Goal: Task Accomplishment & Management: Complete application form

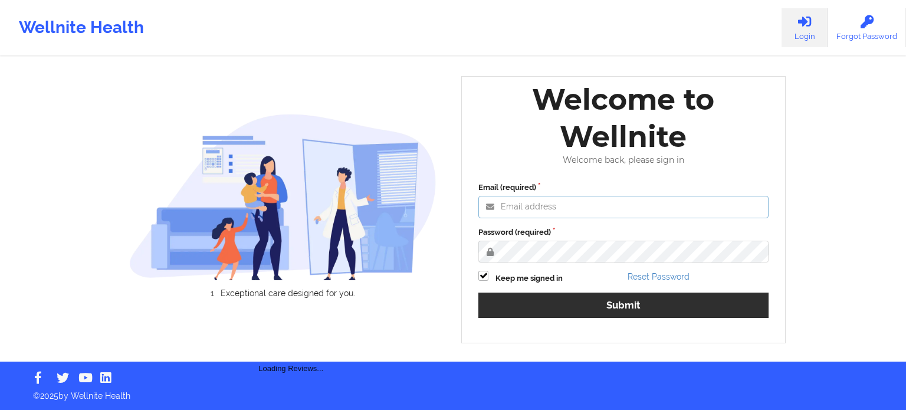
type input "[PERSON_NAME][EMAIL_ADDRESS][PERSON_NAME][DOMAIN_NAME]"
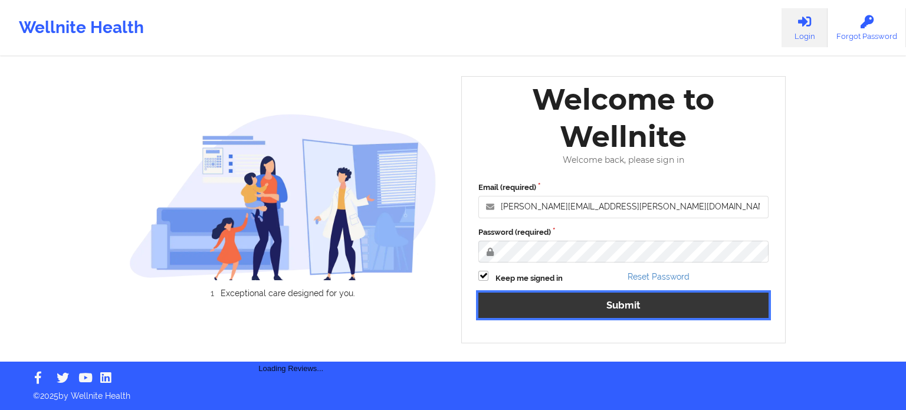
click at [552, 308] on button "Submit" at bounding box center [623, 305] width 290 height 25
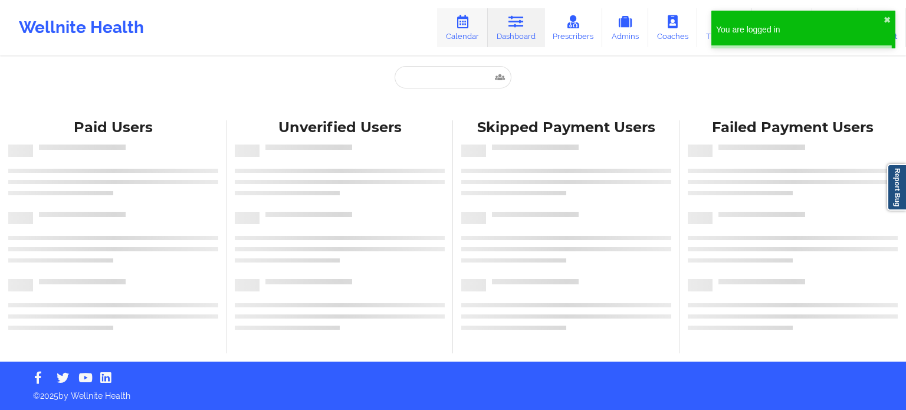
click at [468, 35] on link "Calendar" at bounding box center [462, 27] width 51 height 39
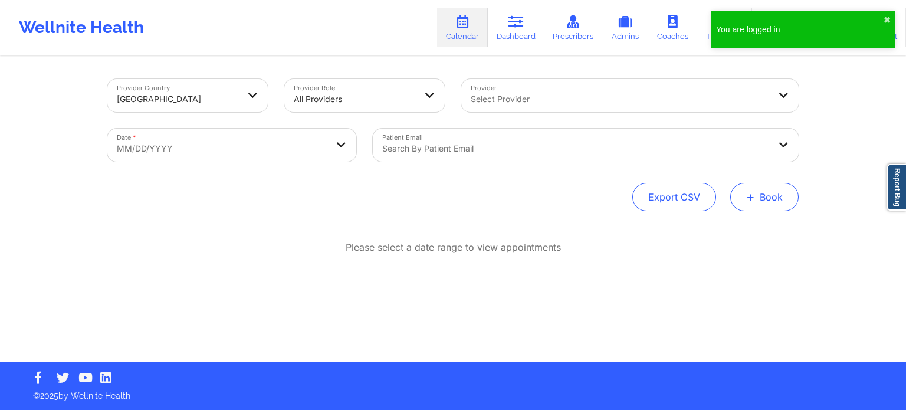
click at [756, 205] on button "+ Book" at bounding box center [764, 197] width 68 height 28
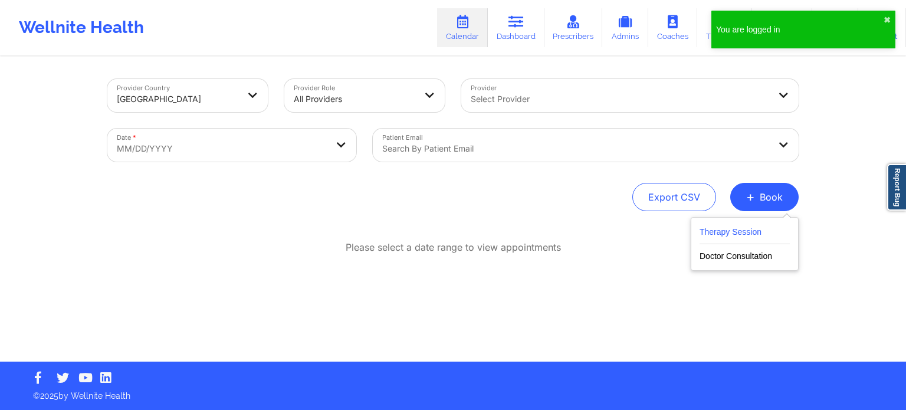
click at [708, 228] on button "Therapy Session" at bounding box center [745, 234] width 90 height 19
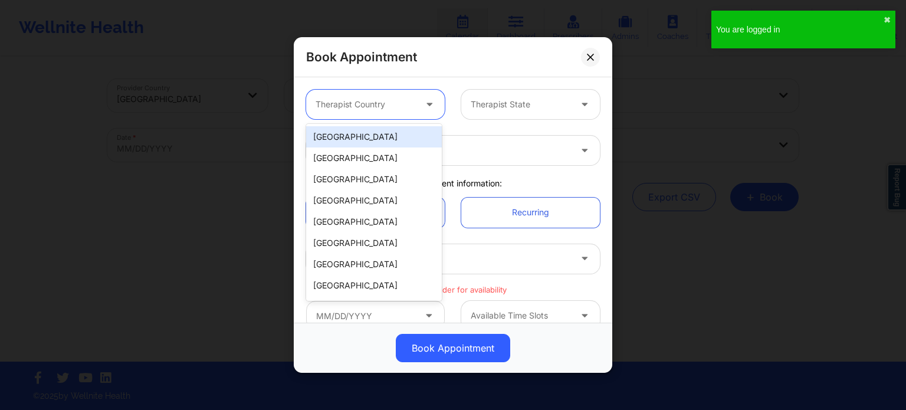
click at [369, 101] on div at bounding box center [366, 104] width 100 height 14
click at [375, 132] on div "[GEOGRAPHIC_DATA]" at bounding box center [374, 136] width 136 height 21
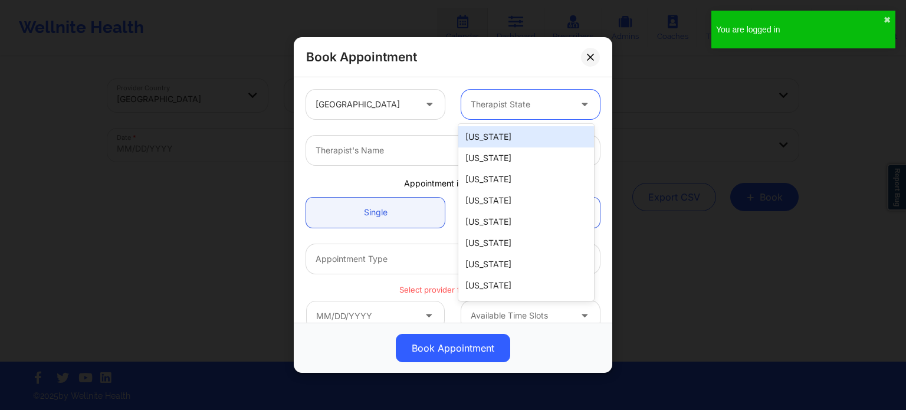
click at [525, 108] on div at bounding box center [521, 104] width 100 height 14
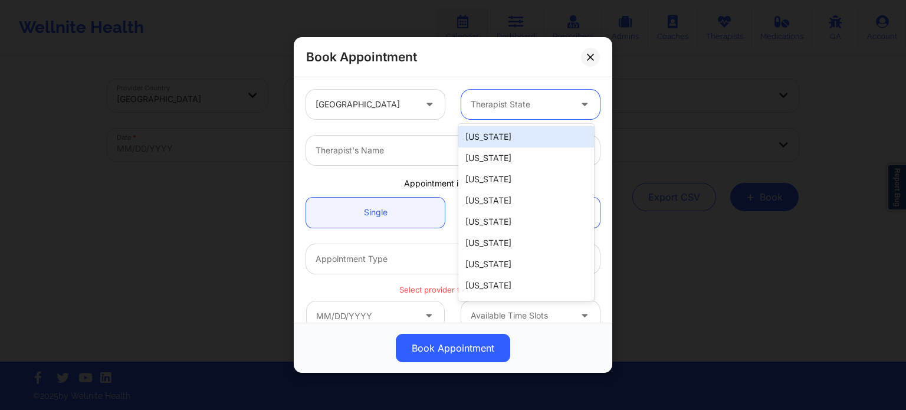
type input "f"
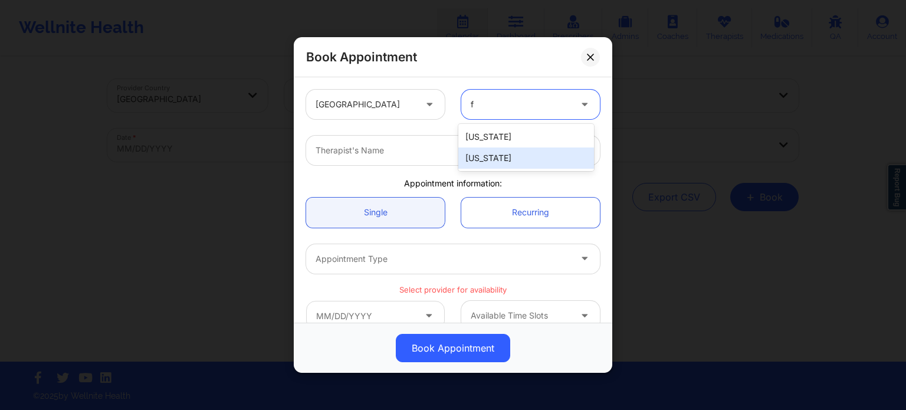
click at [474, 150] on div "[US_STATE]" at bounding box center [526, 157] width 136 height 21
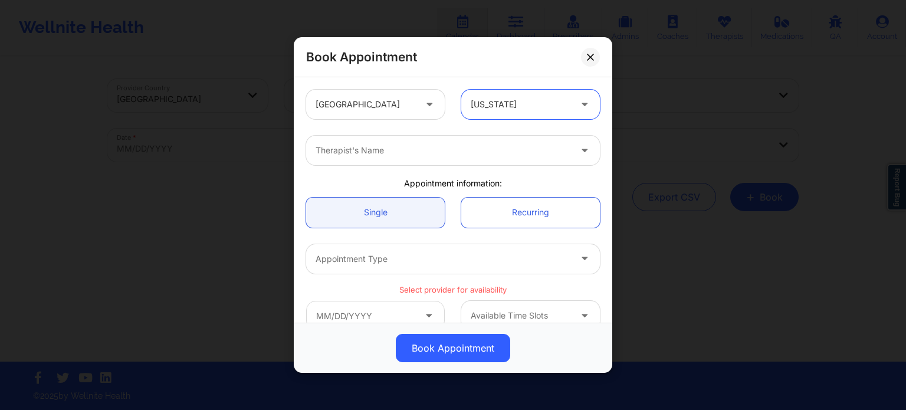
click at [455, 153] on div at bounding box center [443, 150] width 255 height 14
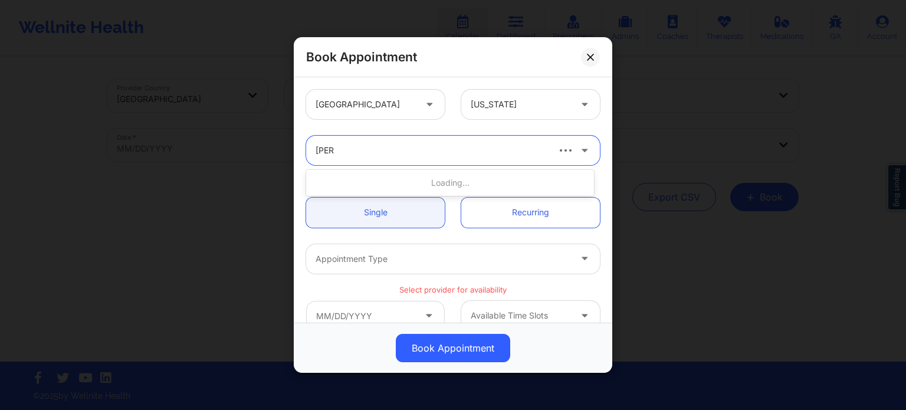
type input "samp"
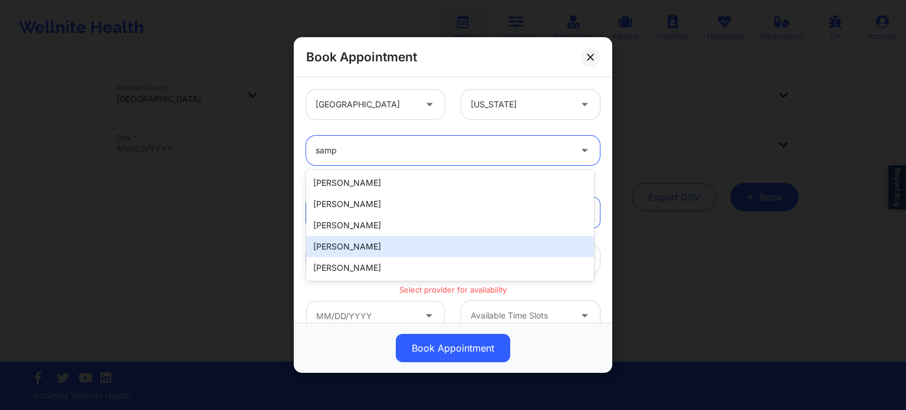
click at [400, 245] on div "[PERSON_NAME]" at bounding box center [450, 246] width 288 height 21
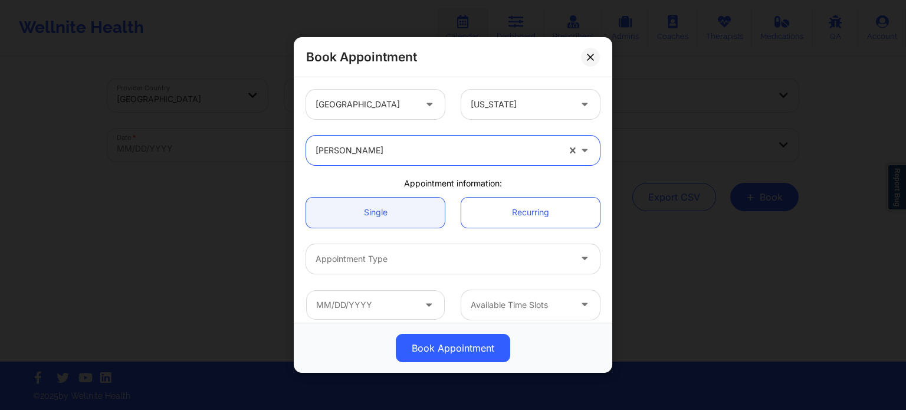
click at [374, 153] on div at bounding box center [437, 150] width 243 height 14
type input "LAWA"
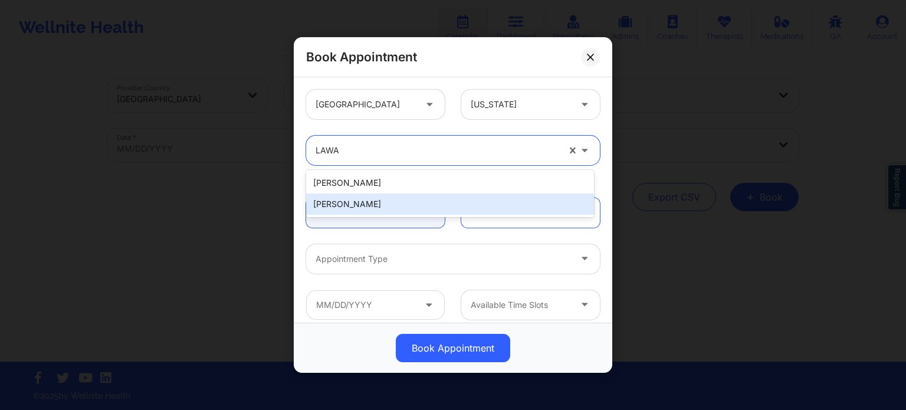
click at [380, 205] on div "[PERSON_NAME]" at bounding box center [450, 204] width 288 height 21
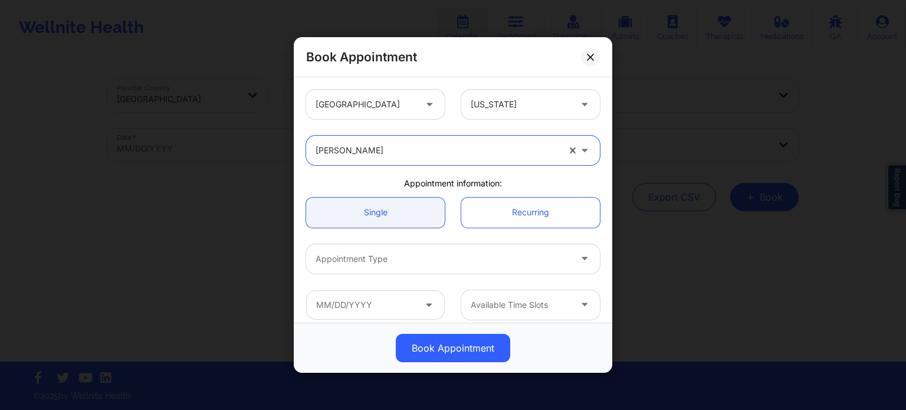
click at [388, 258] on div at bounding box center [443, 259] width 255 height 14
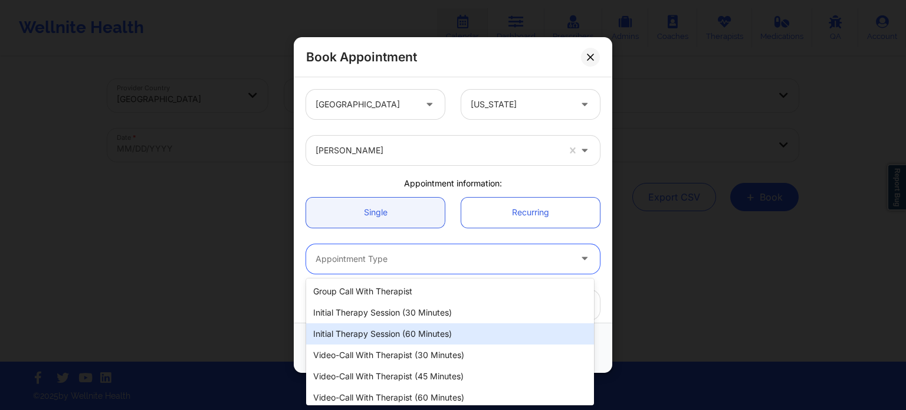
click at [388, 334] on div "Initial Therapy Session (60 minutes)" at bounding box center [450, 333] width 288 height 21
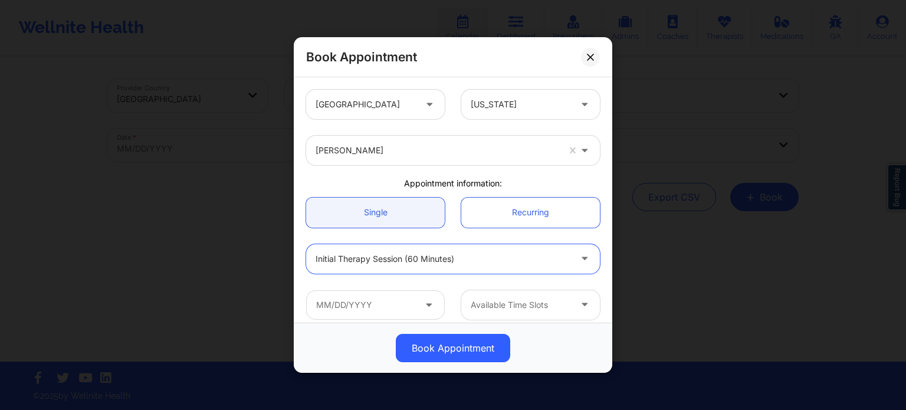
scroll to position [59, 0]
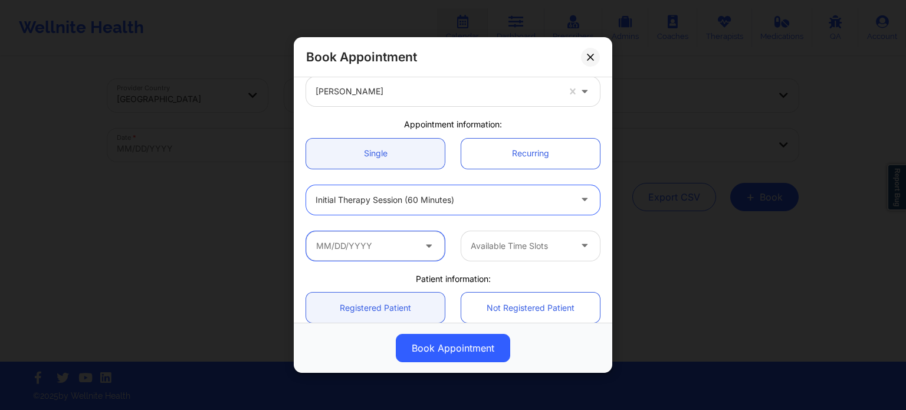
click at [388, 238] on input "text" at bounding box center [375, 245] width 139 height 29
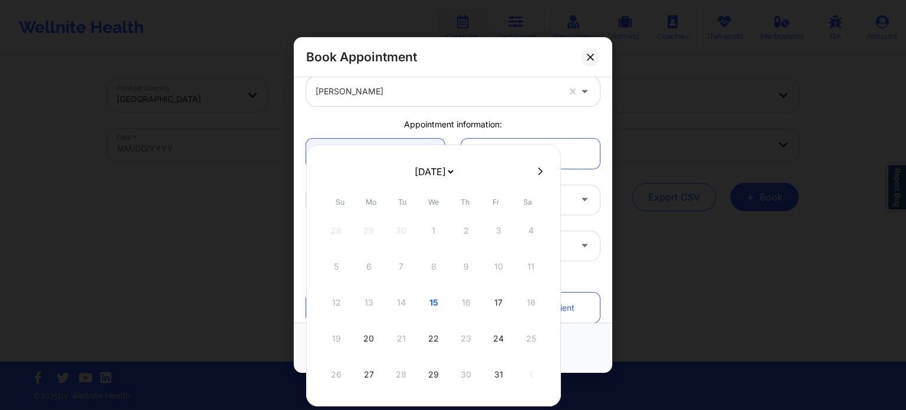
click at [461, 302] on div "12 13 14 15 16 17 18" at bounding box center [434, 302] width 224 height 33
click at [590, 178] on div "Initial Therapy Session (60 minutes)" at bounding box center [453, 200] width 310 height 46
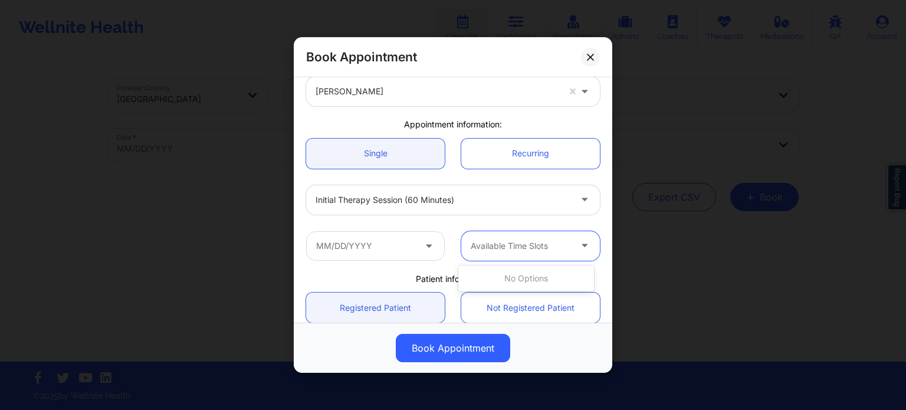
click at [526, 251] on div at bounding box center [521, 246] width 100 height 14
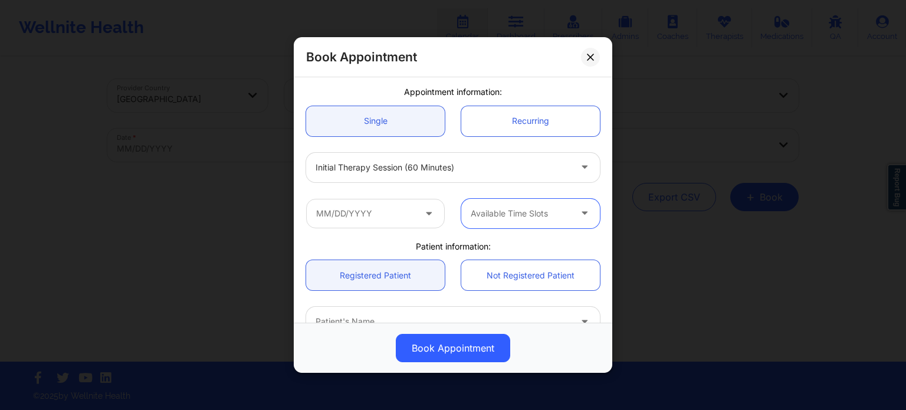
scroll to position [118, 0]
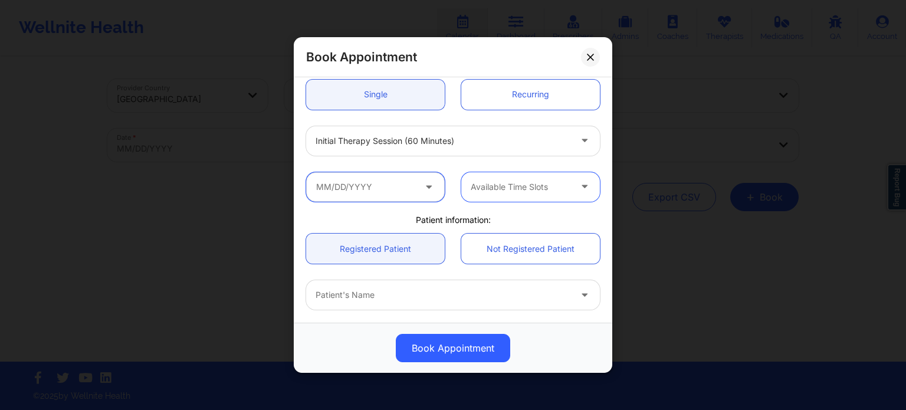
click at [359, 179] on input "text" at bounding box center [375, 186] width 139 height 29
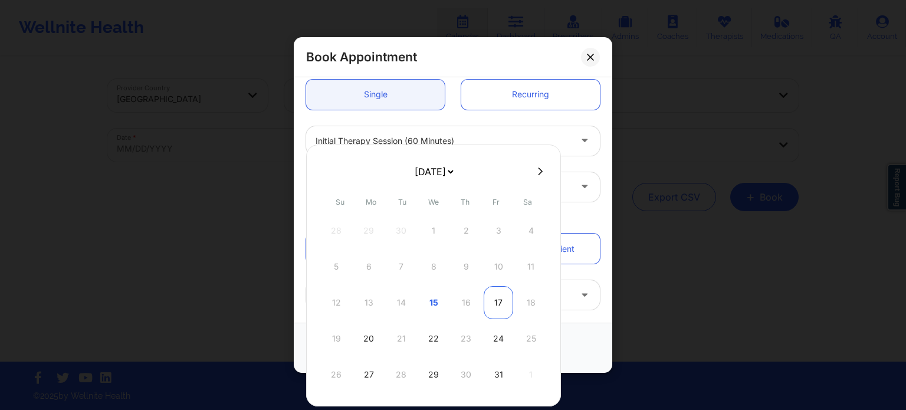
click at [489, 304] on div "17" at bounding box center [498, 302] width 29 height 33
type input "[DATE]"
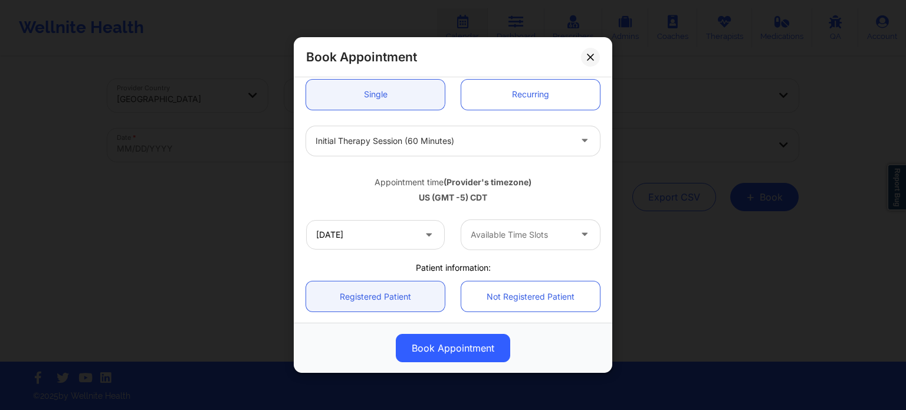
click at [523, 247] on div "Available Time Slots" at bounding box center [516, 234] width 110 height 29
click at [505, 268] on div "11:00 AM" at bounding box center [526, 267] width 136 height 21
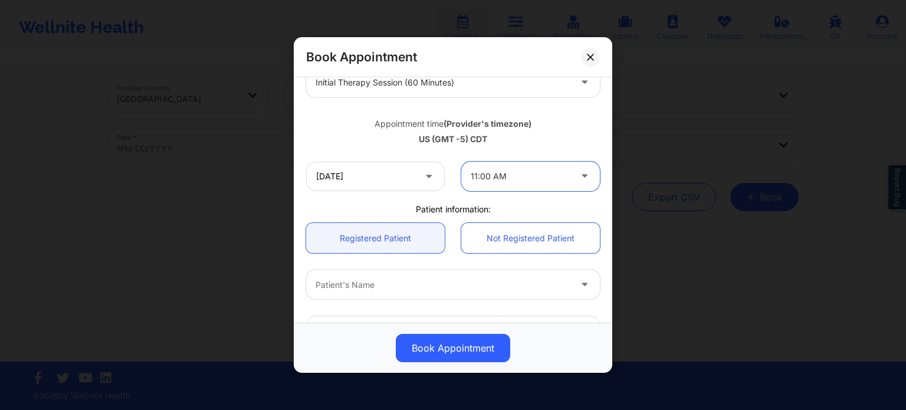
scroll to position [177, 0]
click at [592, 53] on button at bounding box center [590, 57] width 19 height 19
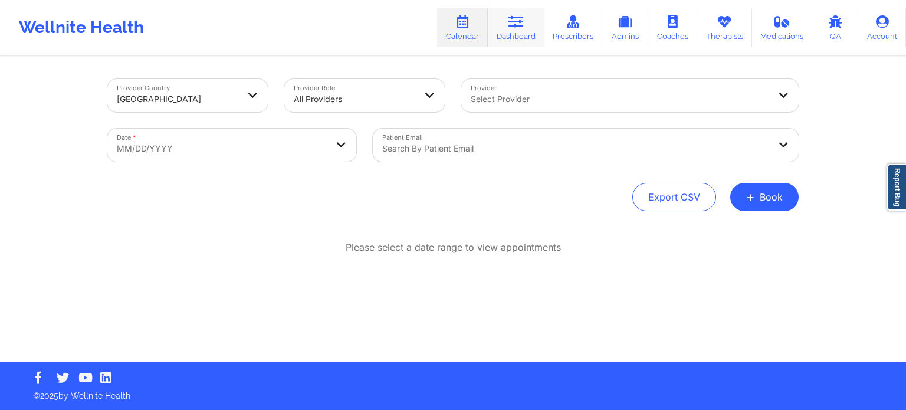
click at [526, 30] on link "Dashboard" at bounding box center [516, 27] width 57 height 39
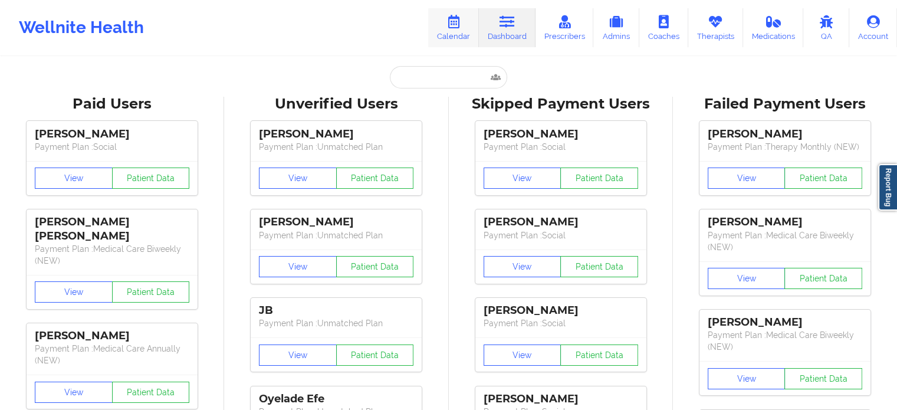
click at [461, 23] on icon at bounding box center [453, 21] width 15 height 13
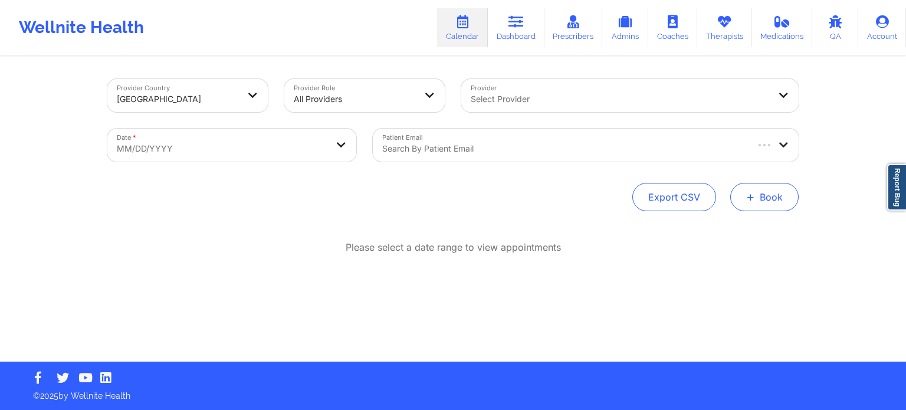
click at [767, 193] on button "+ Book" at bounding box center [764, 197] width 68 height 28
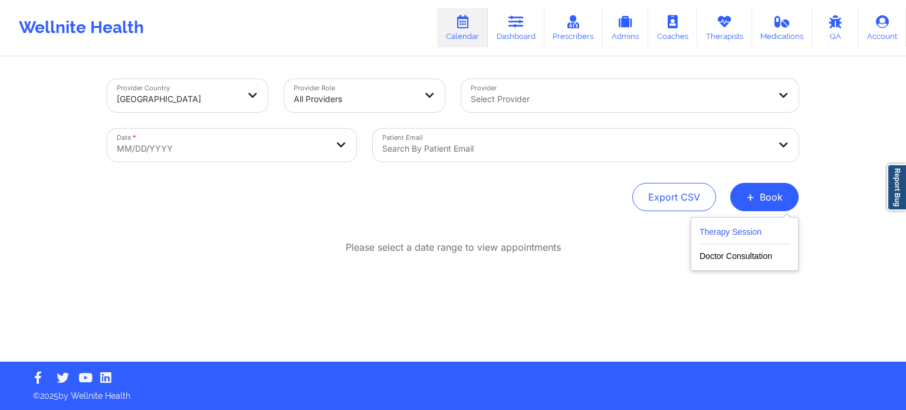
click at [725, 229] on button "Therapy Session" at bounding box center [745, 234] width 90 height 19
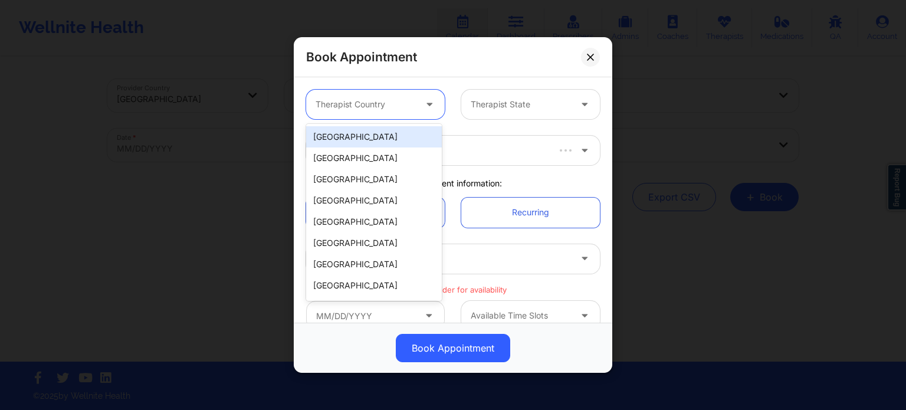
click at [349, 99] on div at bounding box center [366, 104] width 100 height 14
click at [363, 135] on div "[GEOGRAPHIC_DATA]" at bounding box center [374, 136] width 136 height 21
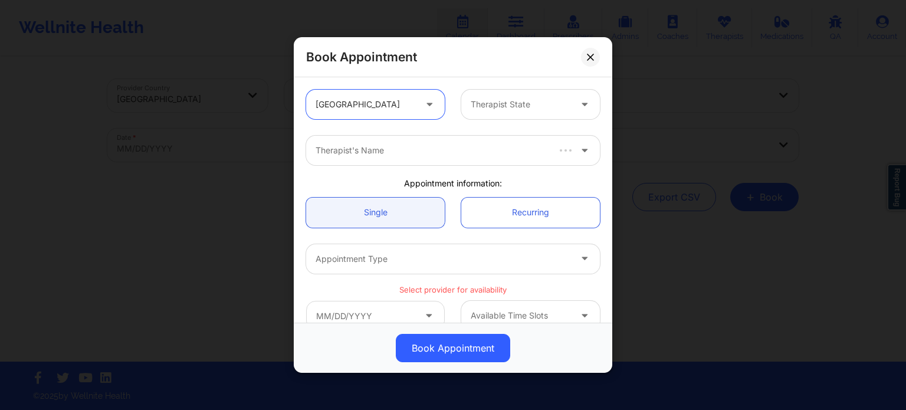
click at [479, 106] on div at bounding box center [521, 104] width 100 height 14
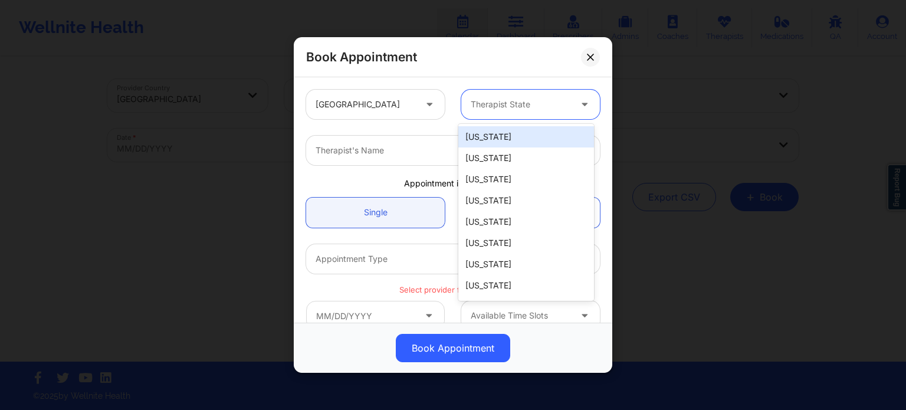
type input "f"
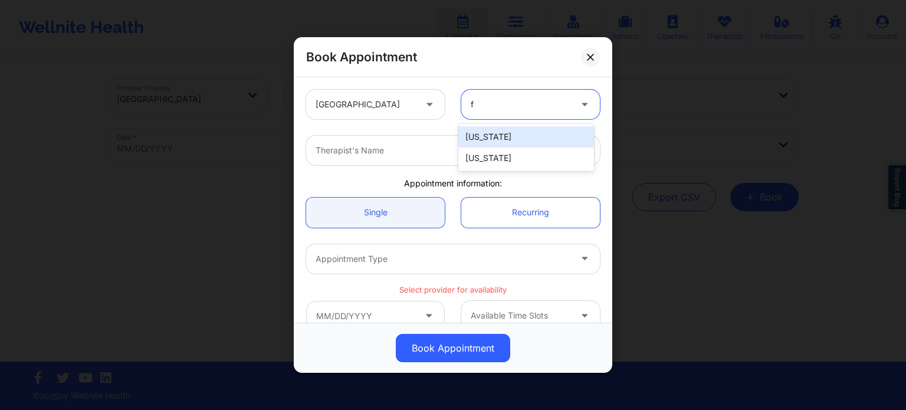
click at [493, 156] on div "[US_STATE]" at bounding box center [526, 157] width 136 height 21
click at [446, 149] on div at bounding box center [443, 150] width 255 height 14
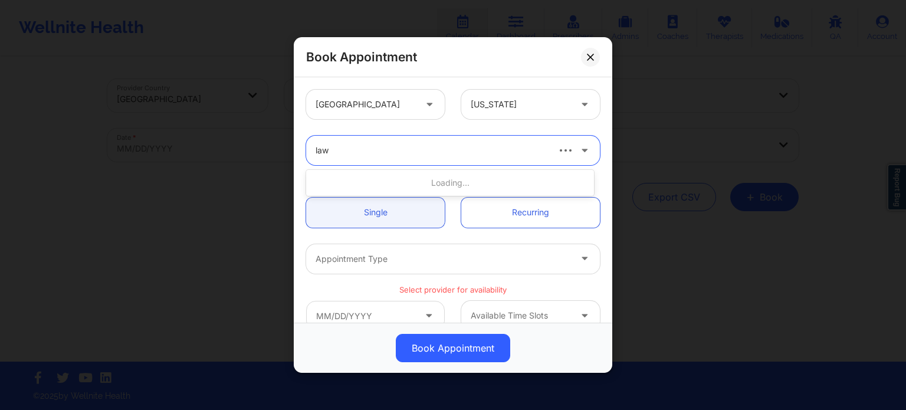
type input "lawa"
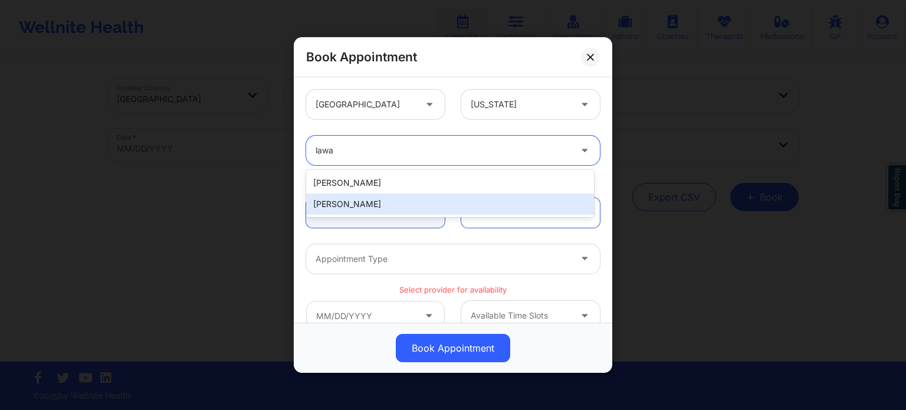
click at [397, 205] on div "[PERSON_NAME]" at bounding box center [450, 204] width 288 height 21
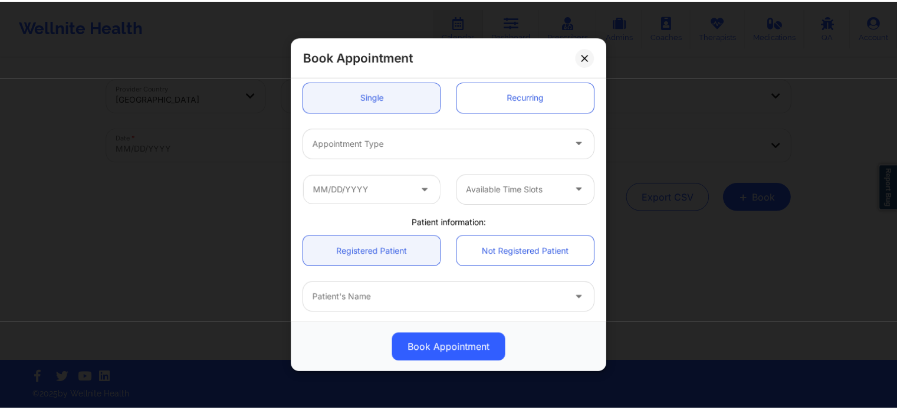
scroll to position [118, 0]
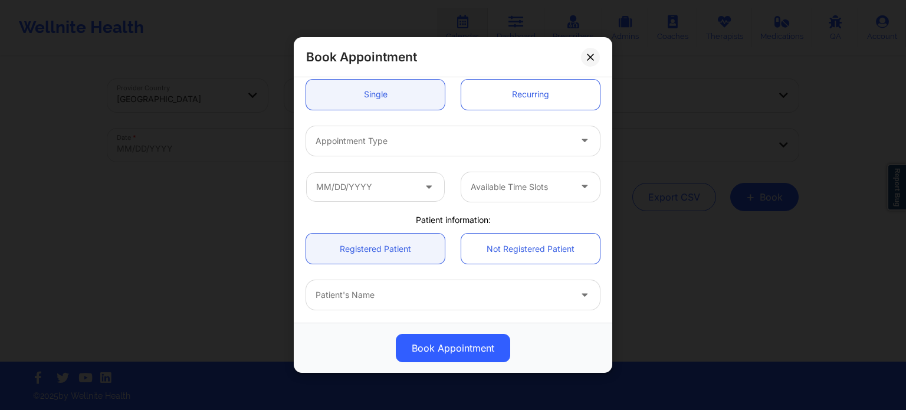
click at [405, 137] on div at bounding box center [443, 141] width 255 height 14
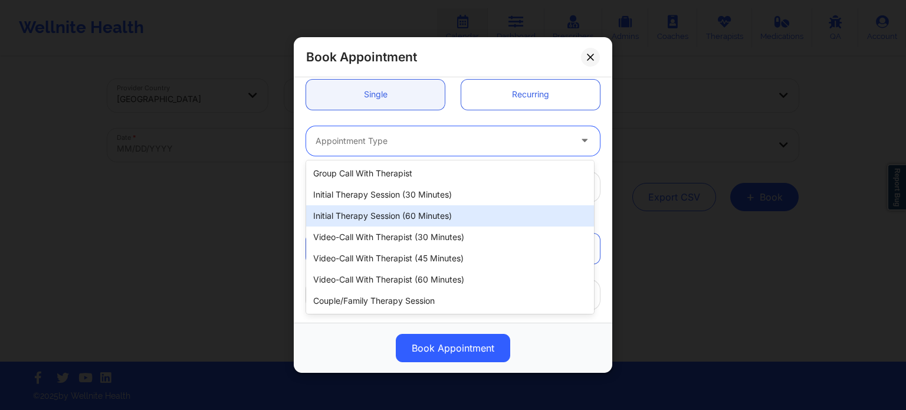
click at [408, 215] on div "Initial Therapy Session (60 minutes)" at bounding box center [450, 215] width 288 height 21
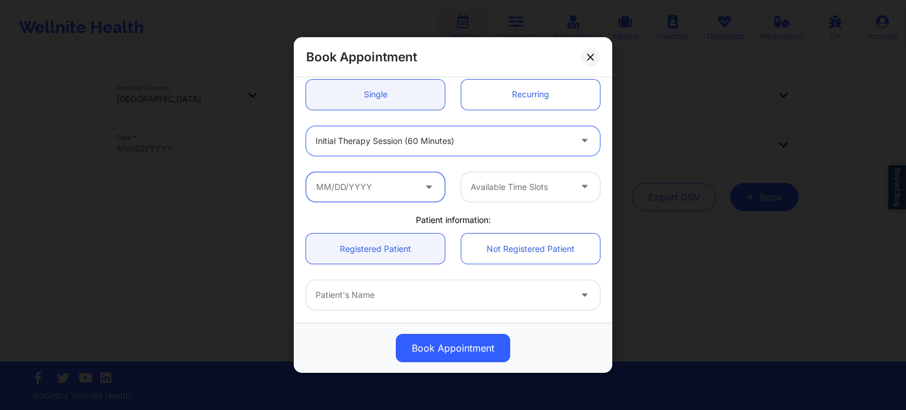
click at [401, 195] on input "text" at bounding box center [375, 186] width 139 height 29
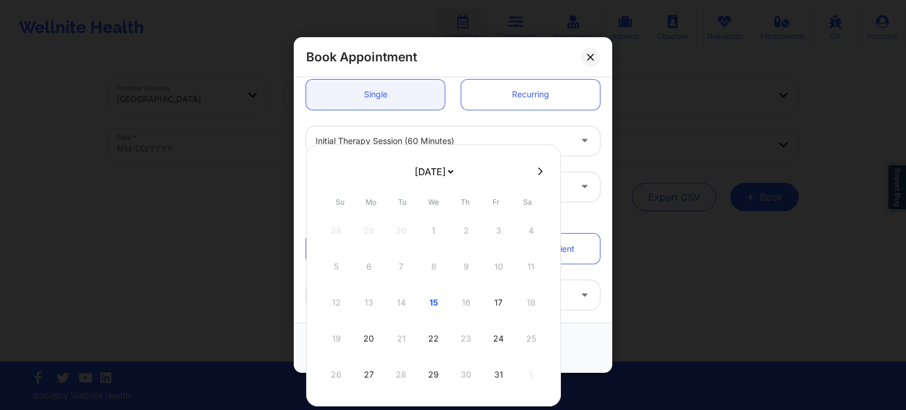
click at [464, 307] on div "12 13 14 15 16 17 18" at bounding box center [434, 302] width 224 height 33
click at [588, 58] on icon at bounding box center [590, 57] width 7 height 7
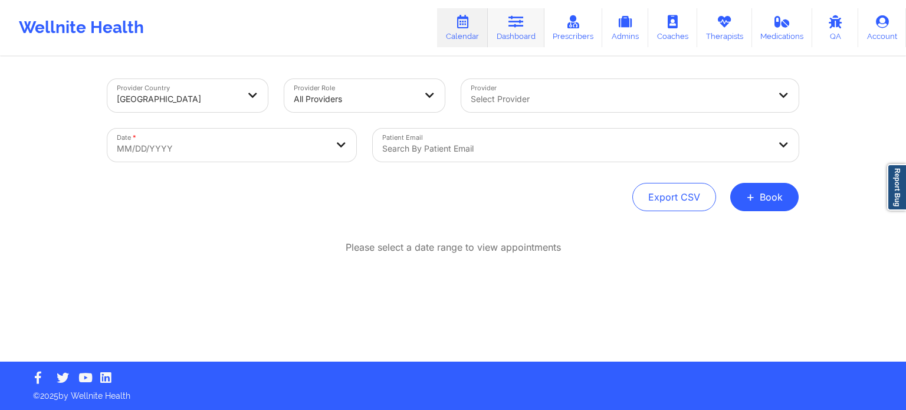
click at [520, 41] on link "Dashboard" at bounding box center [516, 27] width 57 height 39
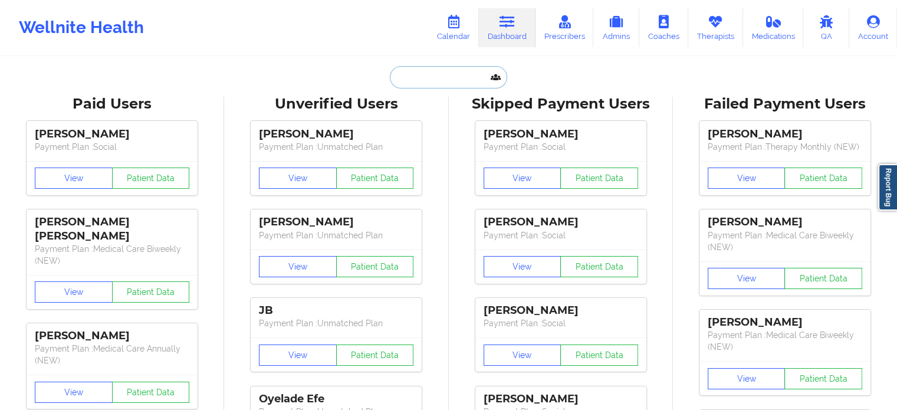
click at [461, 85] on input "text" at bounding box center [448, 77] width 117 height 22
paste input "[EMAIL_ADDRESS][DOMAIN_NAME]"
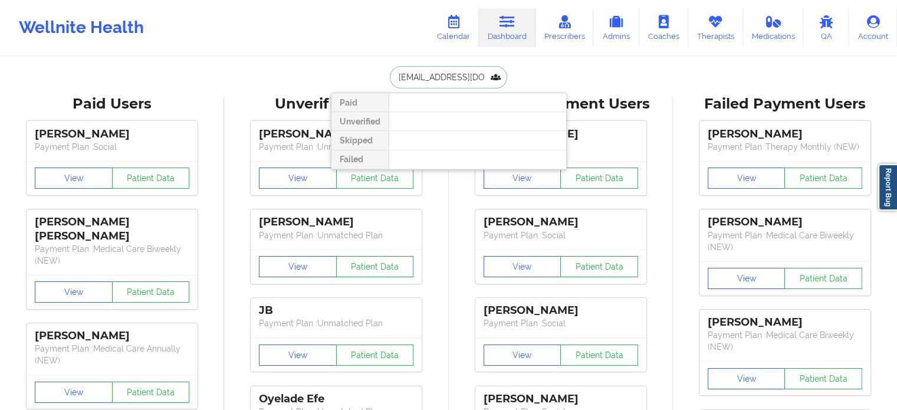
drag, startPoint x: 493, startPoint y: 74, endPoint x: 273, endPoint y: 64, distance: 220.9
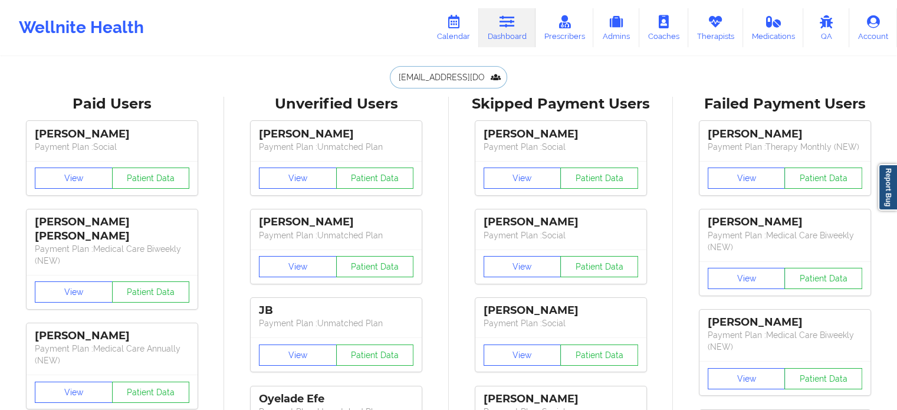
type input "[EMAIL_ADDRESS][DOMAIN_NAME]"
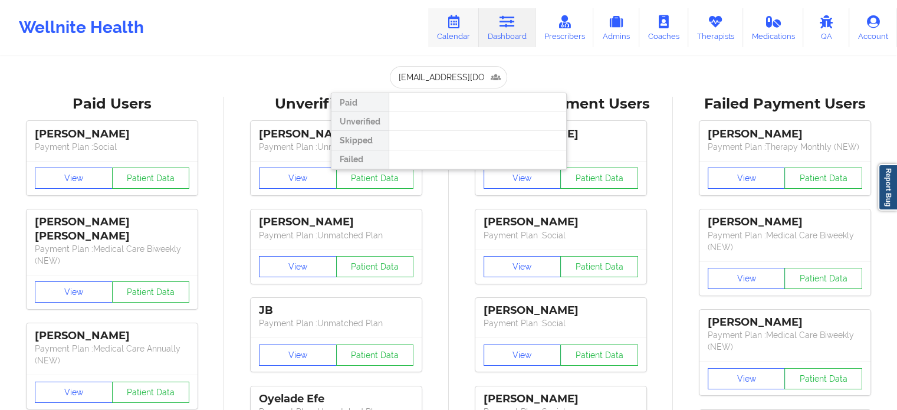
click at [458, 30] on link "Calendar" at bounding box center [453, 27] width 51 height 39
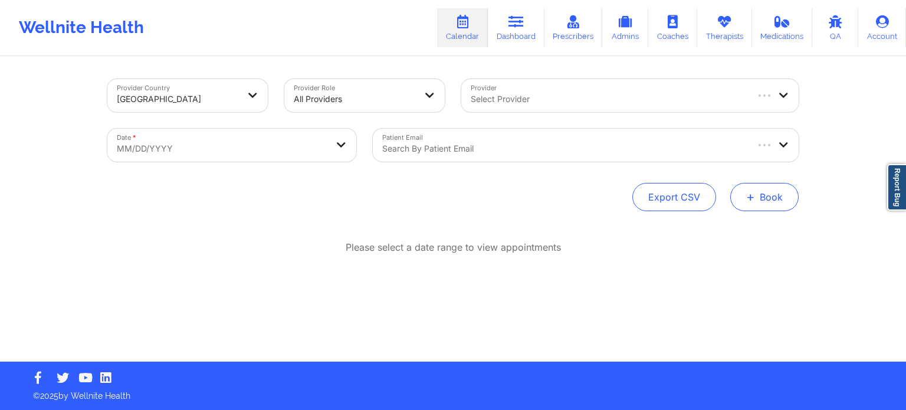
click at [769, 188] on button "+ Book" at bounding box center [764, 197] width 68 height 28
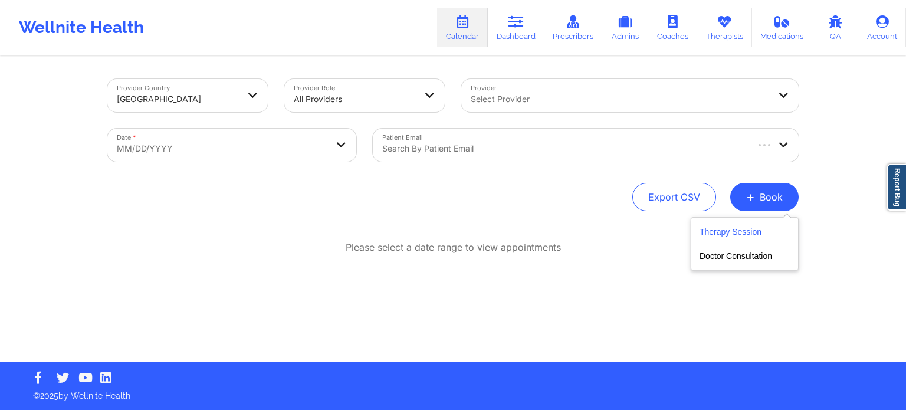
click at [744, 232] on button "Therapy Session" at bounding box center [745, 234] width 90 height 19
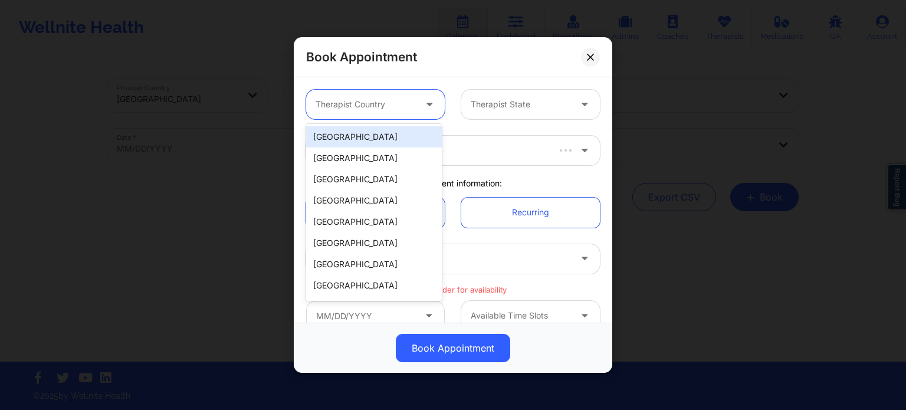
click at [372, 99] on div at bounding box center [366, 104] width 100 height 14
click at [366, 132] on div "[GEOGRAPHIC_DATA]" at bounding box center [374, 136] width 136 height 21
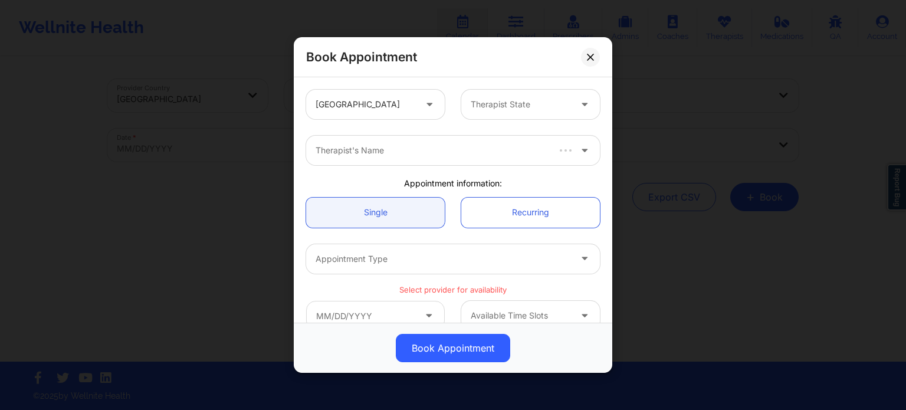
click at [503, 122] on div "United States Therapist State" at bounding box center [453, 104] width 310 height 46
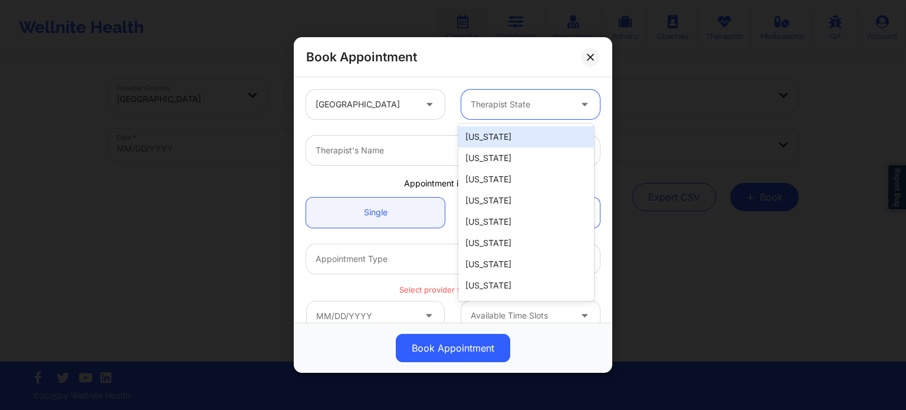
click at [496, 112] on div "Therapist State" at bounding box center [516, 104] width 110 height 29
type input "f"
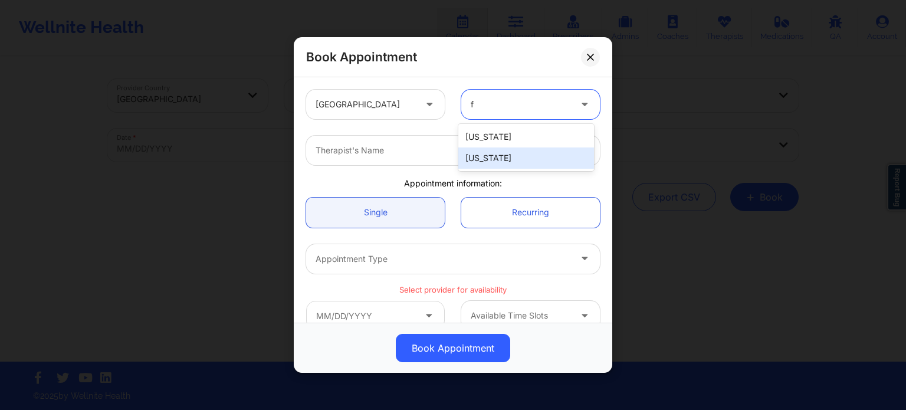
click at [485, 160] on div "[US_STATE]" at bounding box center [526, 157] width 136 height 21
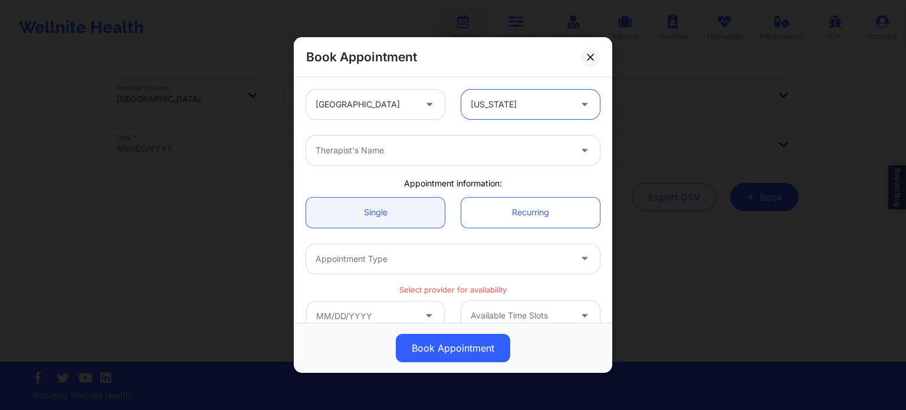
click at [412, 146] on div at bounding box center [443, 150] width 255 height 14
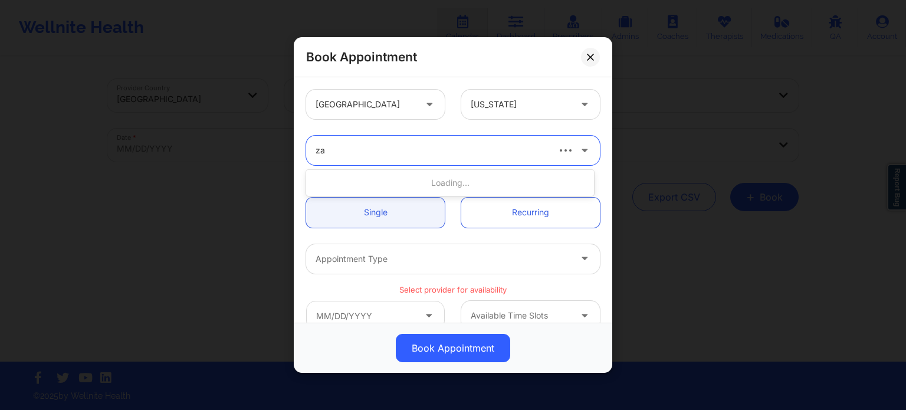
type input "zap"
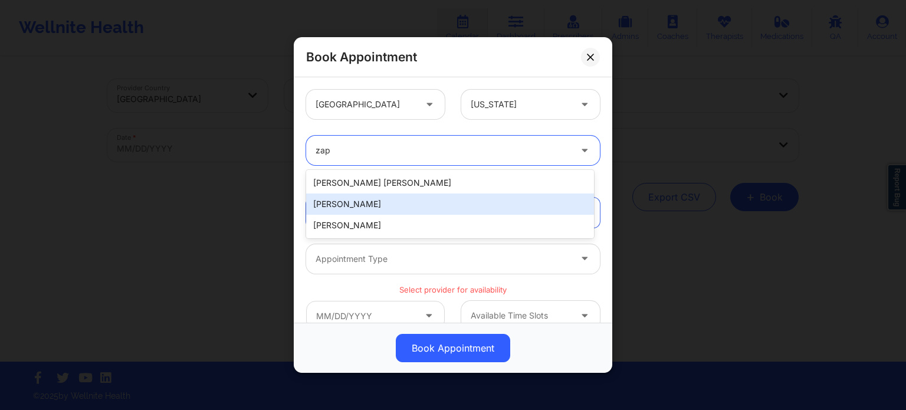
click at [397, 207] on div "[PERSON_NAME]" at bounding box center [450, 204] width 288 height 21
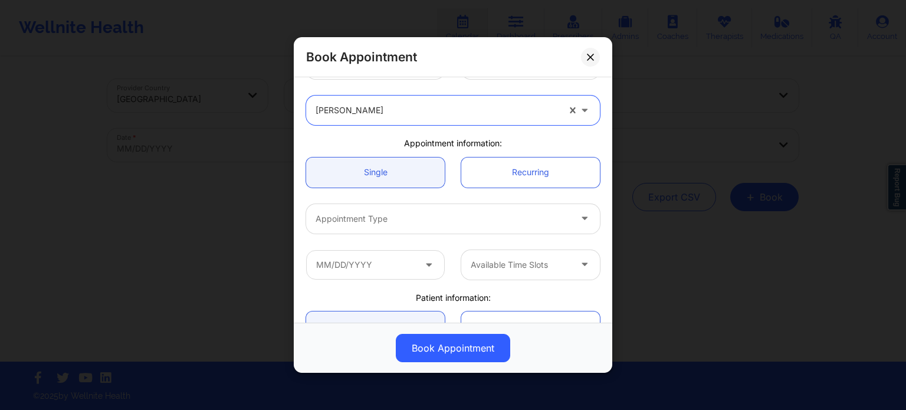
scroll to position [59, 0]
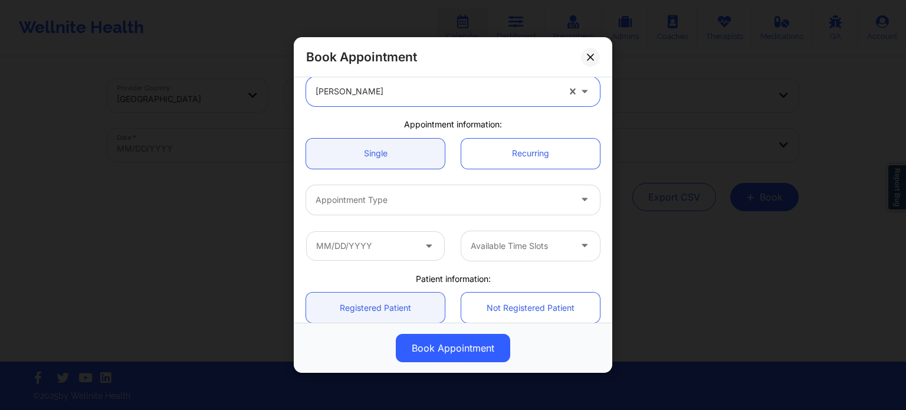
click at [414, 201] on div at bounding box center [443, 200] width 255 height 14
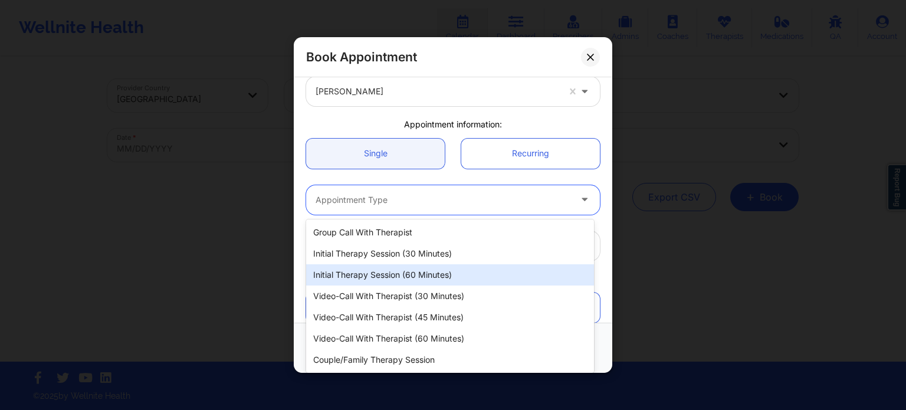
click at [406, 271] on div "Initial Therapy Session (60 minutes)" at bounding box center [450, 274] width 288 height 21
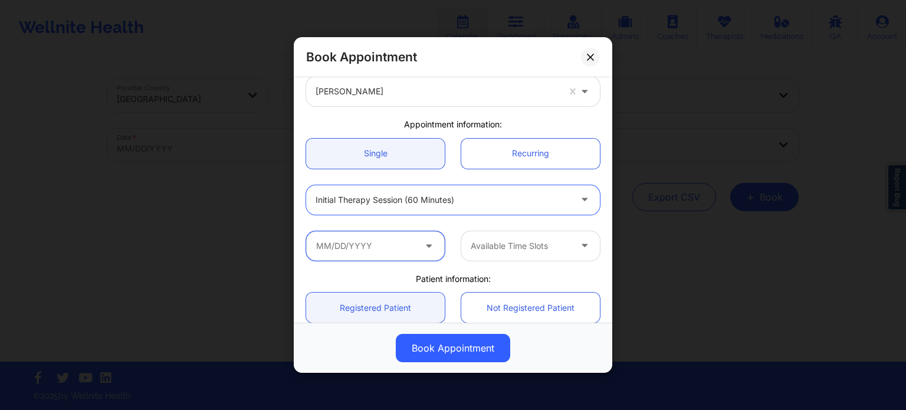
click at [396, 250] on input "text" at bounding box center [375, 245] width 139 height 29
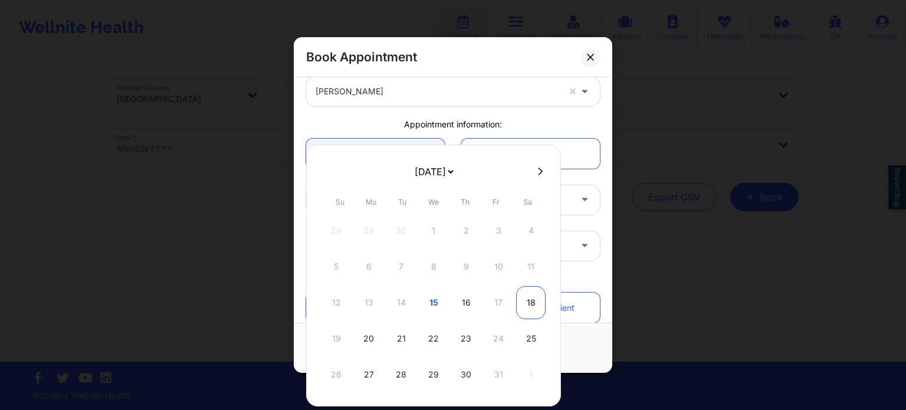
click at [519, 300] on div "18" at bounding box center [530, 302] width 29 height 33
type input "[DATE]"
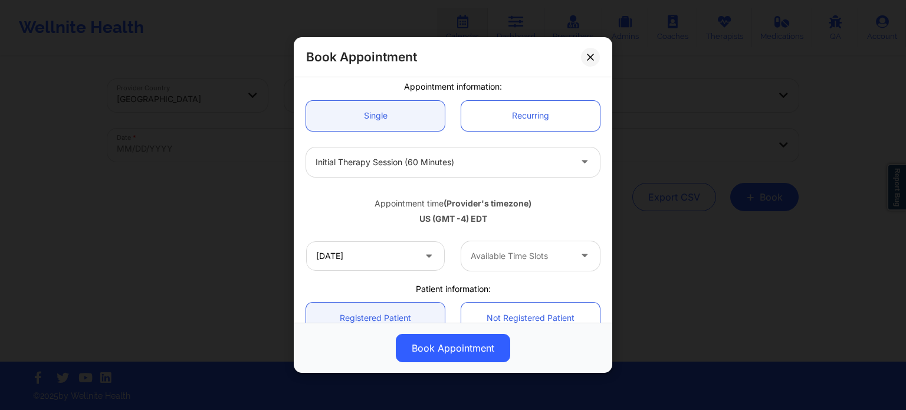
scroll to position [118, 0]
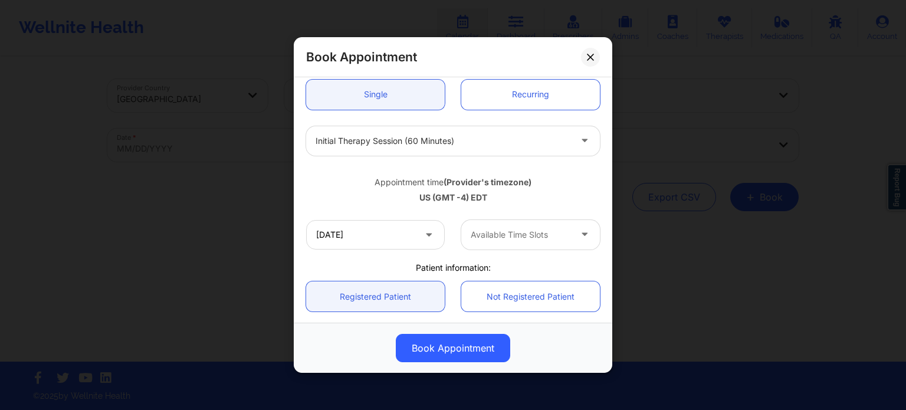
click at [519, 235] on div at bounding box center [521, 235] width 100 height 14
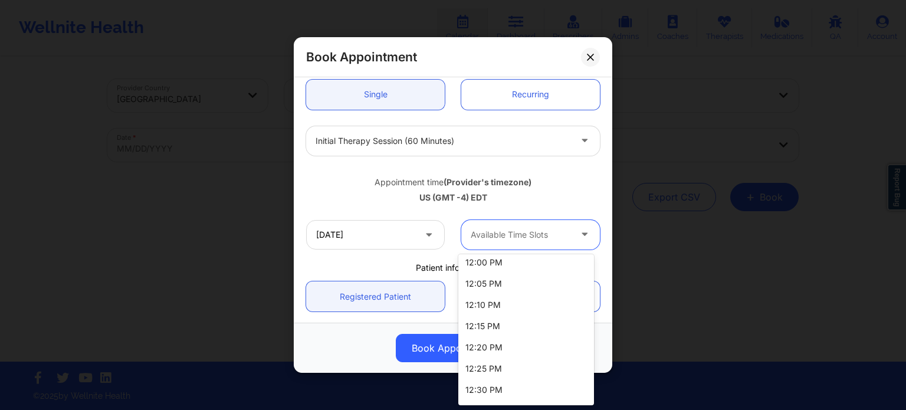
scroll to position [0, 0]
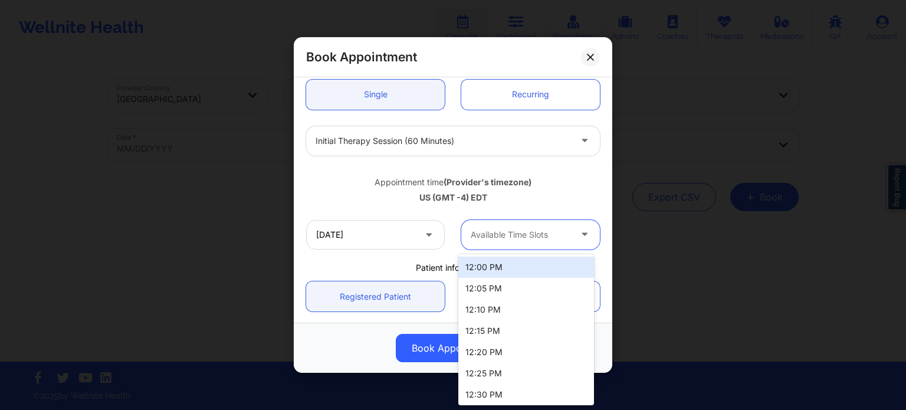
click at [569, 192] on div "US (GMT -4) EDT" at bounding box center [453, 198] width 294 height 12
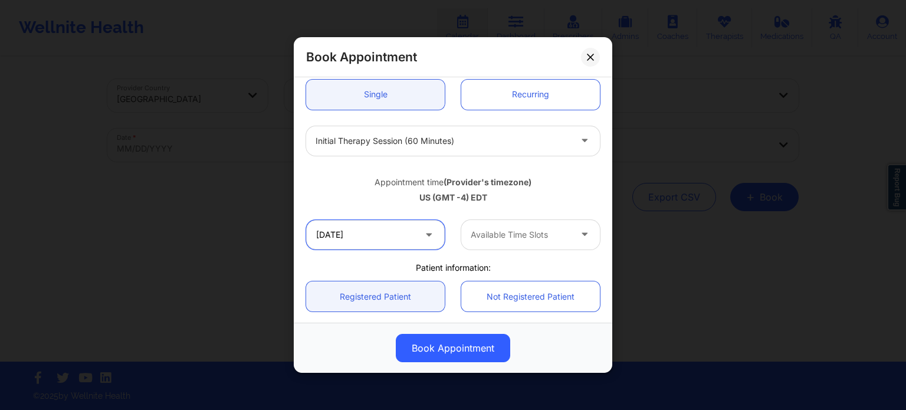
click at [418, 234] on input "[DATE]" at bounding box center [375, 234] width 139 height 29
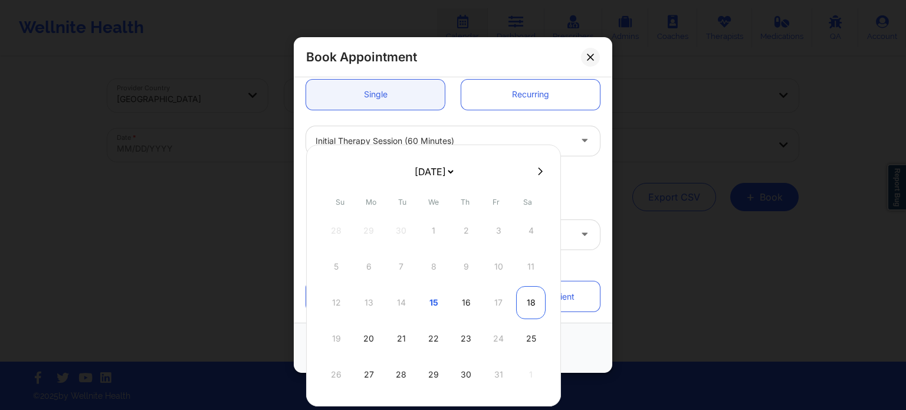
click at [531, 307] on div "18" at bounding box center [530, 302] width 29 height 33
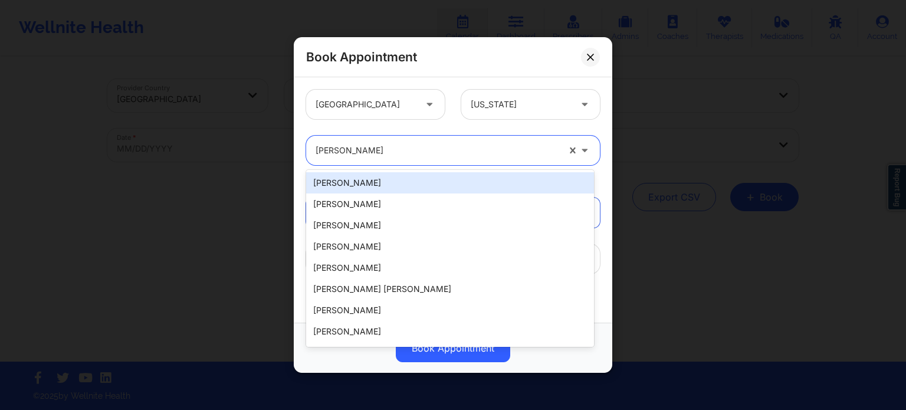
click at [368, 148] on div at bounding box center [437, 150] width 243 height 14
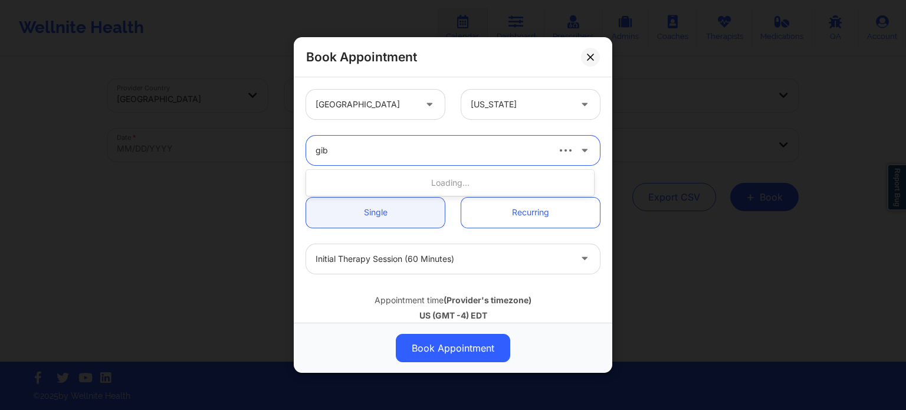
type input "[PERSON_NAME]"
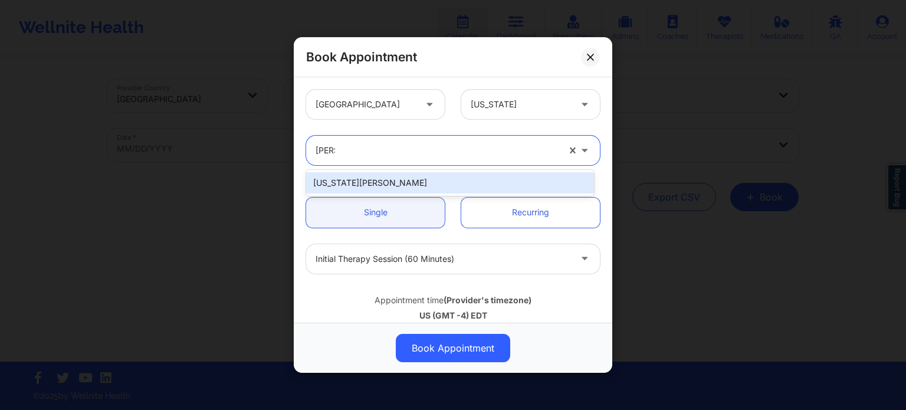
click at [374, 181] on div "[US_STATE][PERSON_NAME]" at bounding box center [450, 182] width 288 height 21
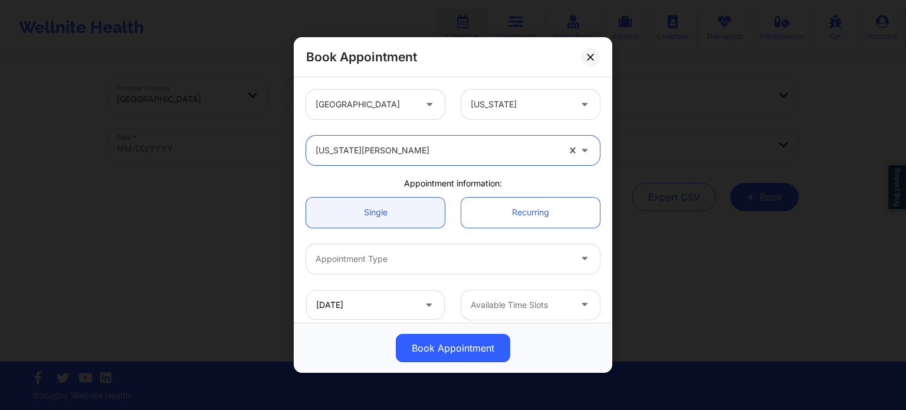
scroll to position [59, 0]
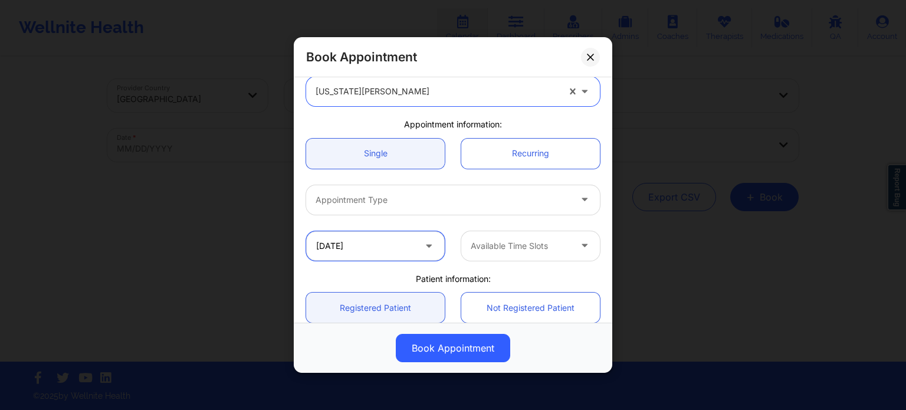
click at [408, 242] on input "[DATE]" at bounding box center [375, 245] width 139 height 29
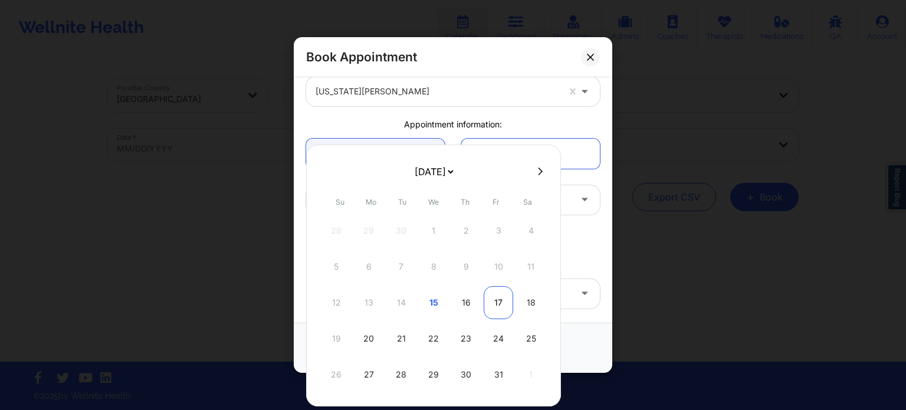
click at [505, 305] on div "17" at bounding box center [498, 302] width 29 height 33
type input "[DATE]"
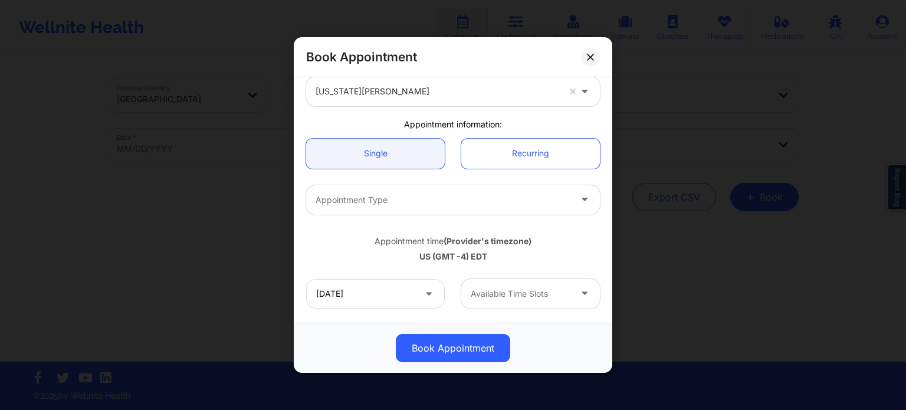
click at [517, 289] on div at bounding box center [521, 294] width 100 height 14
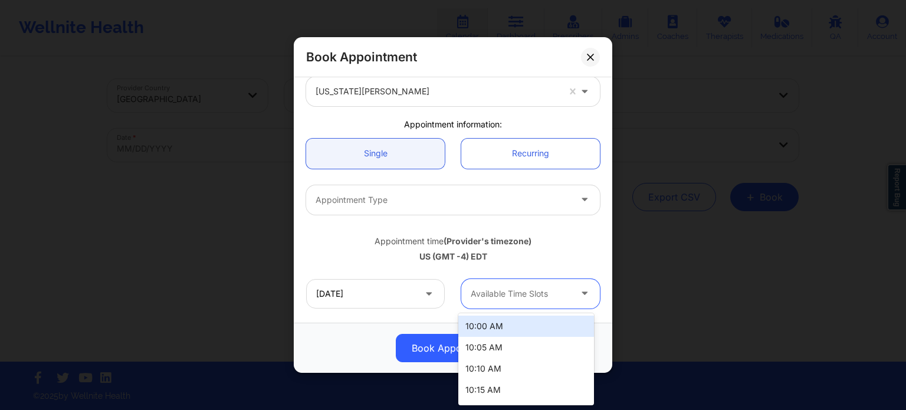
click at [517, 289] on div at bounding box center [521, 294] width 100 height 14
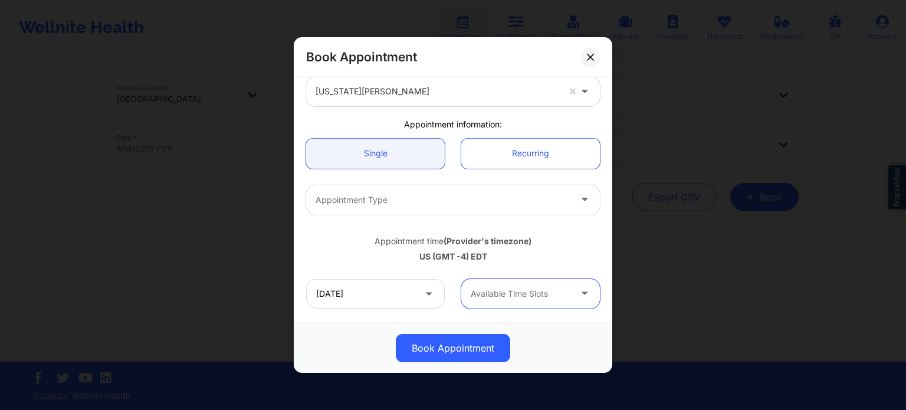
click at [311, 186] on div "Appointment Type" at bounding box center [438, 199] width 265 height 29
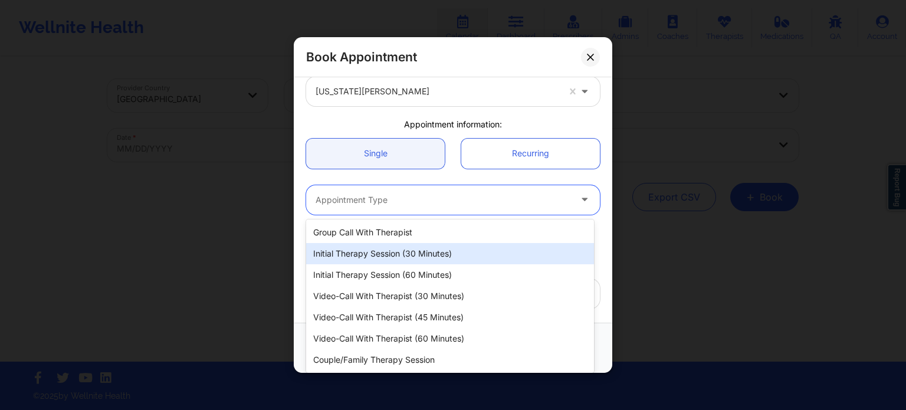
click at [354, 280] on div "Initial Therapy Session (60 minutes)" at bounding box center [450, 274] width 288 height 21
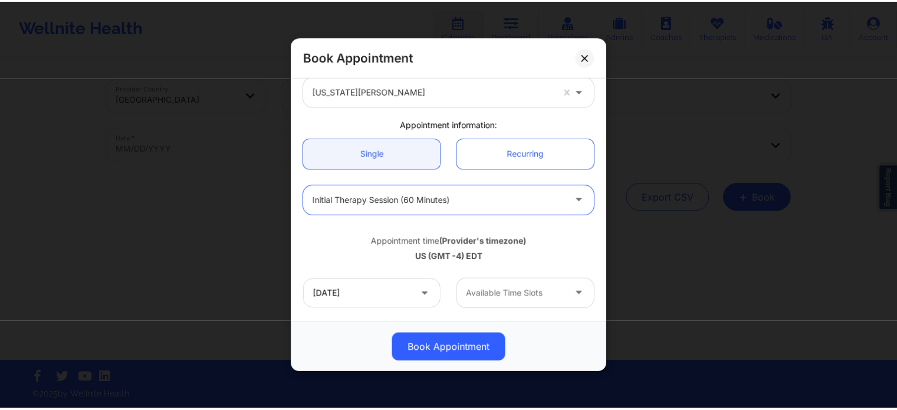
scroll to position [177, 0]
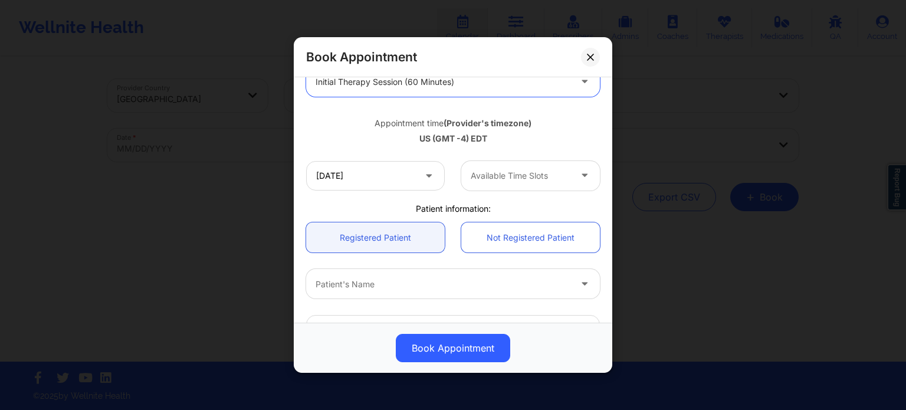
click at [500, 179] on div at bounding box center [521, 176] width 100 height 14
click at [596, 53] on button at bounding box center [590, 57] width 19 height 19
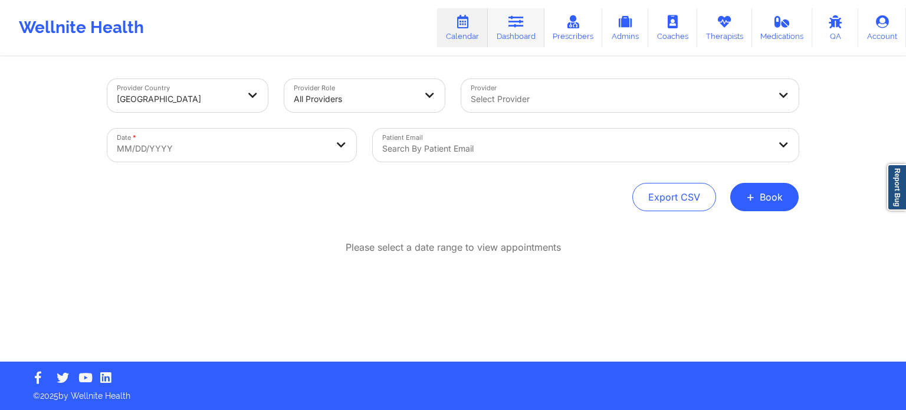
click at [524, 25] on icon at bounding box center [516, 21] width 15 height 13
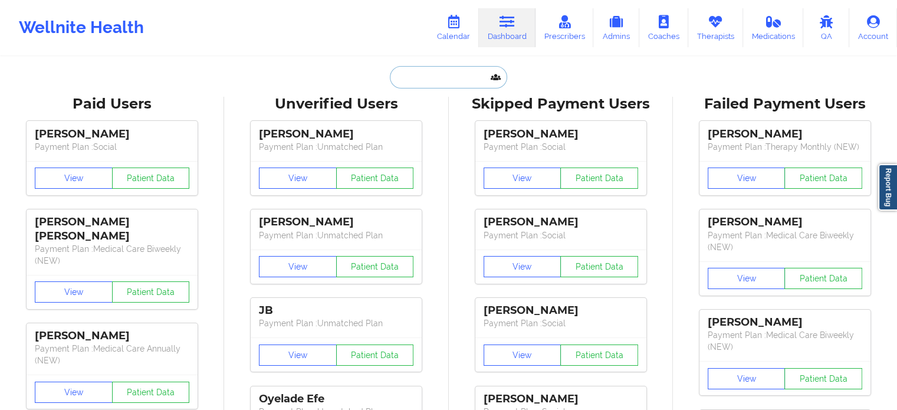
click at [460, 78] on input "text" at bounding box center [448, 77] width 117 height 22
paste input "[EMAIL_ADDRESS][DOMAIN_NAME]"
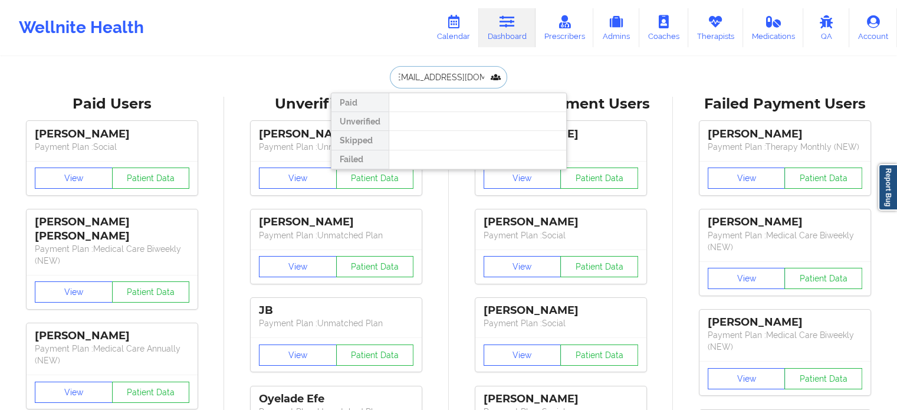
type input "[EMAIL_ADDRESS][DOMAIN_NAME]"
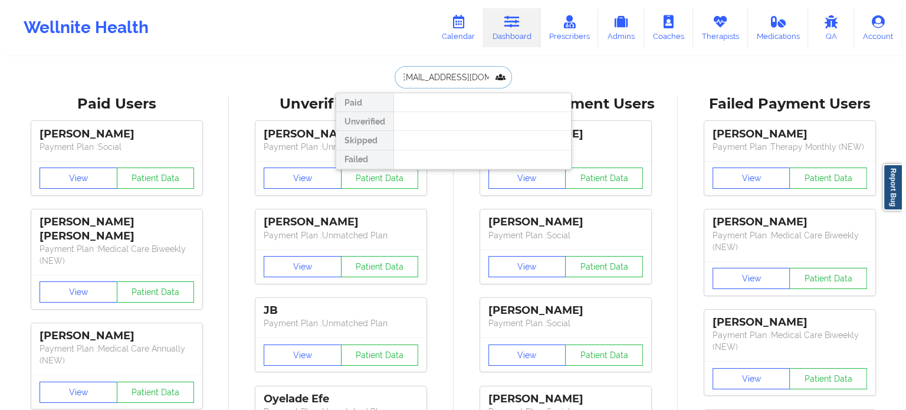
scroll to position [0, 0]
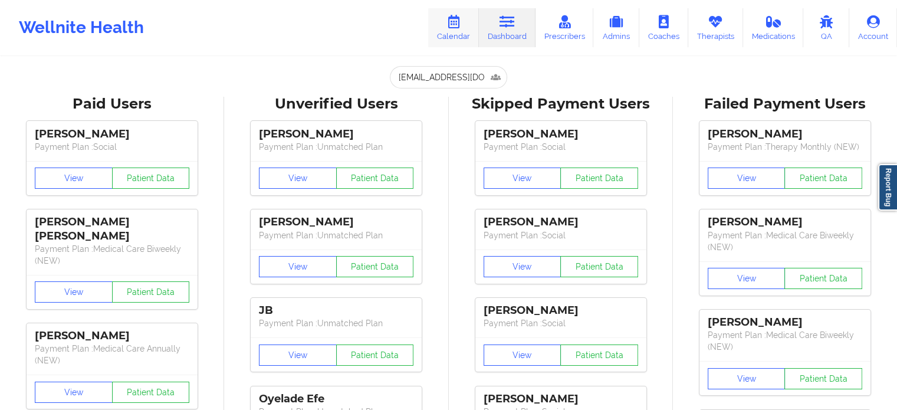
click at [453, 29] on link "Calendar" at bounding box center [453, 27] width 51 height 39
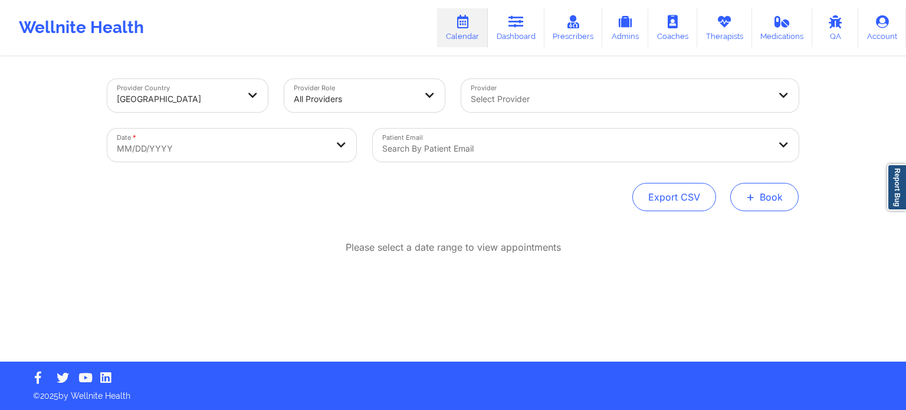
click at [776, 199] on button "+ Book" at bounding box center [764, 197] width 68 height 28
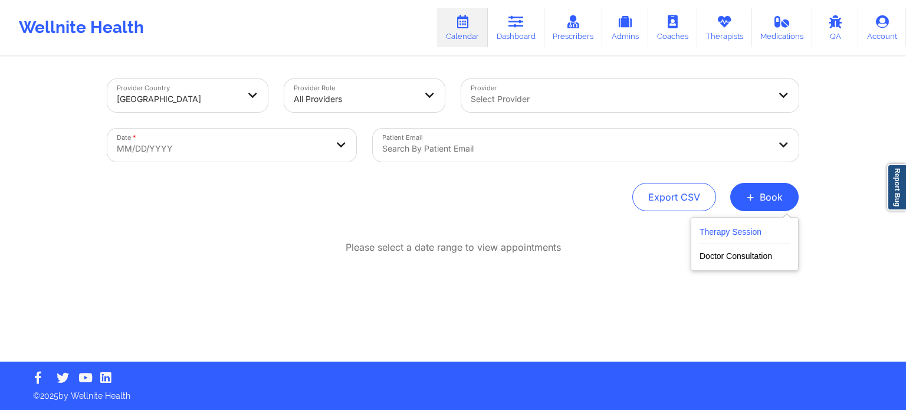
click at [741, 231] on button "Therapy Session" at bounding box center [745, 234] width 90 height 19
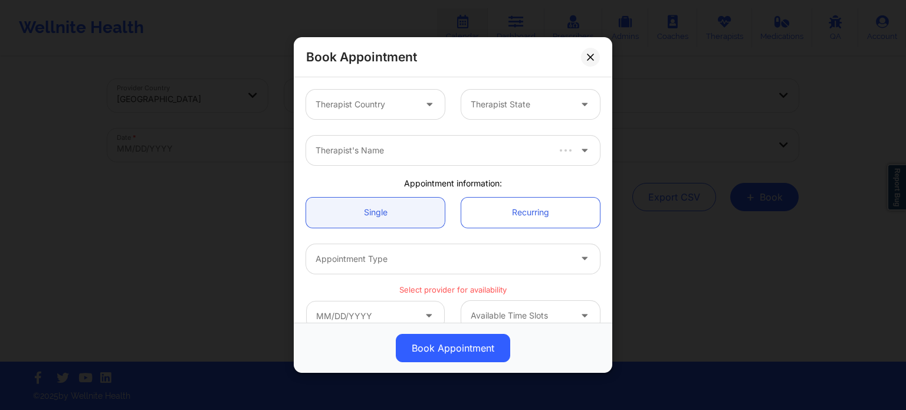
click at [392, 103] on div at bounding box center [366, 104] width 100 height 14
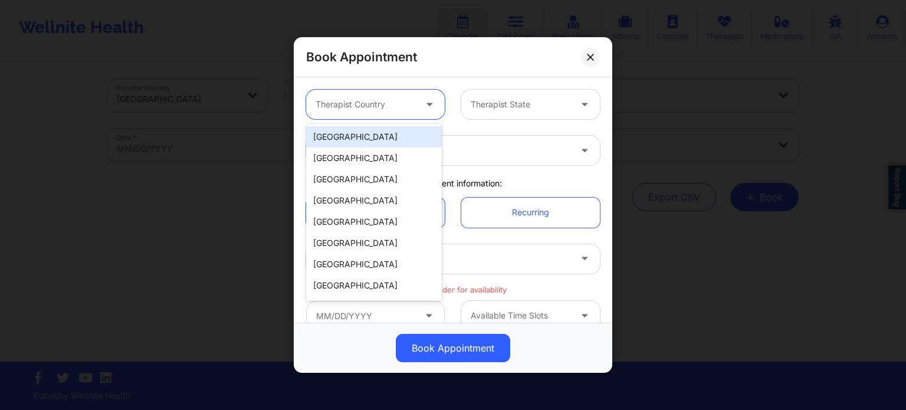
click at [381, 142] on div "[GEOGRAPHIC_DATA]" at bounding box center [374, 136] width 136 height 21
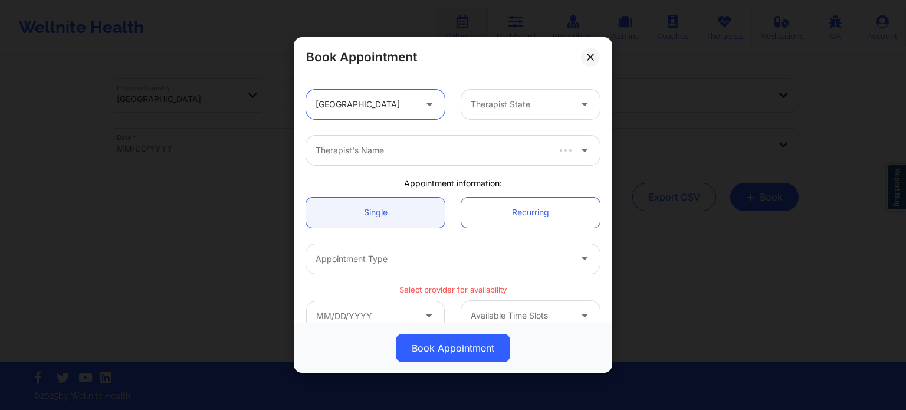
click at [463, 103] on div "Therapist State" at bounding box center [516, 104] width 110 height 29
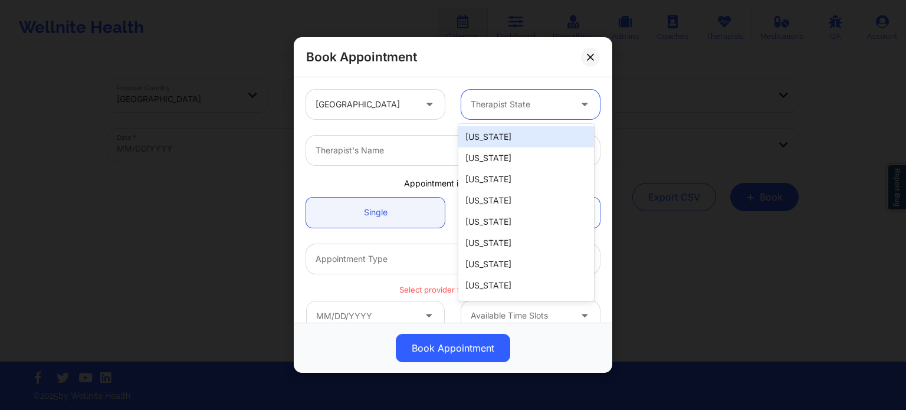
type input "V"
type input "F"
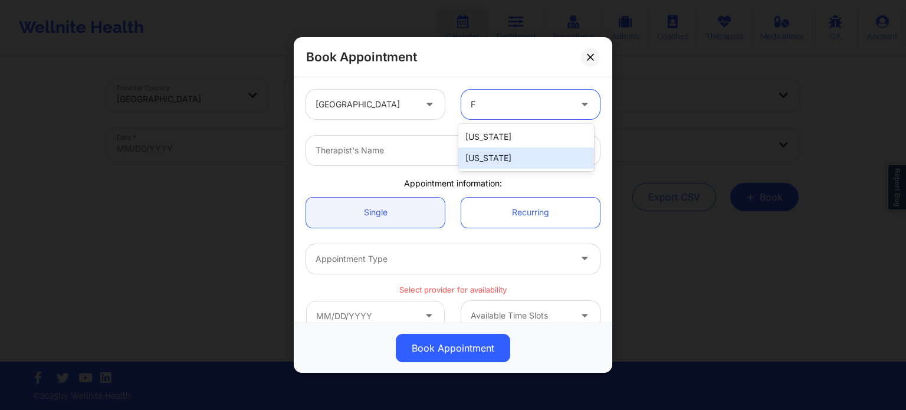
click at [481, 157] on div "[US_STATE]" at bounding box center [526, 157] width 136 height 21
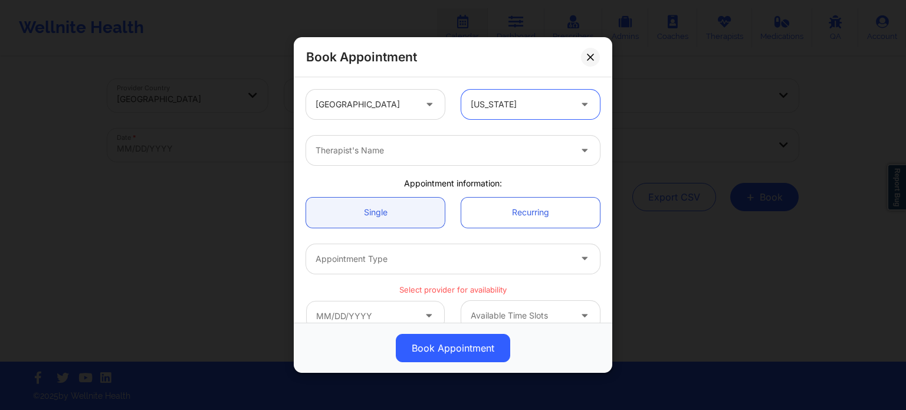
click at [428, 147] on div at bounding box center [443, 150] width 255 height 14
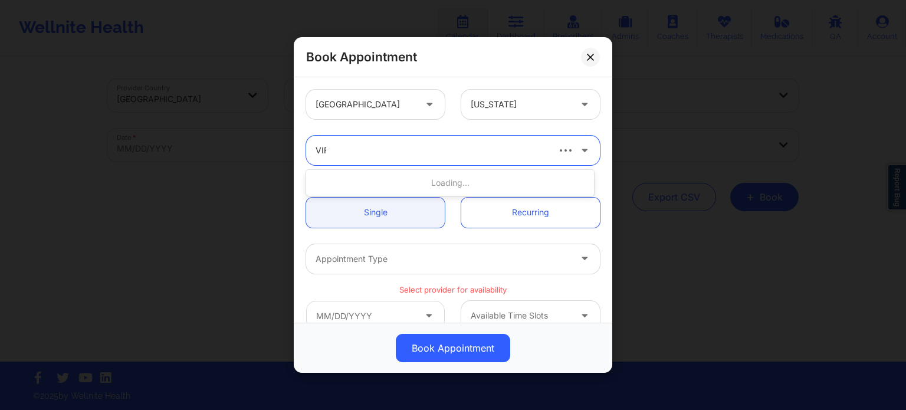
type input "VIRG"
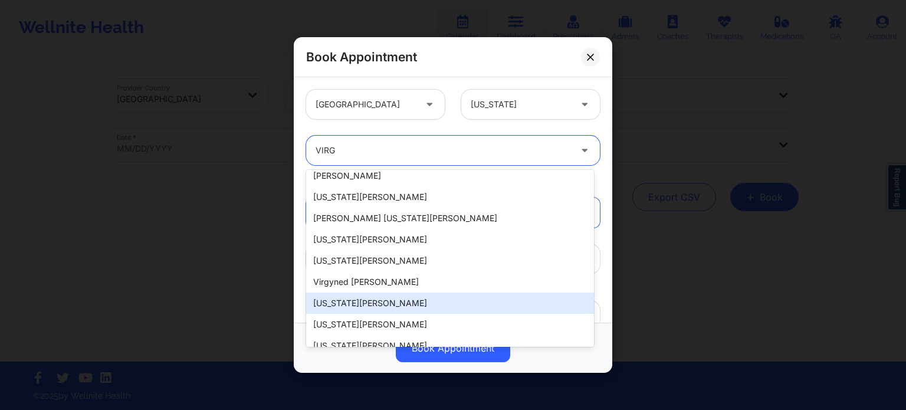
scroll to position [231, 0]
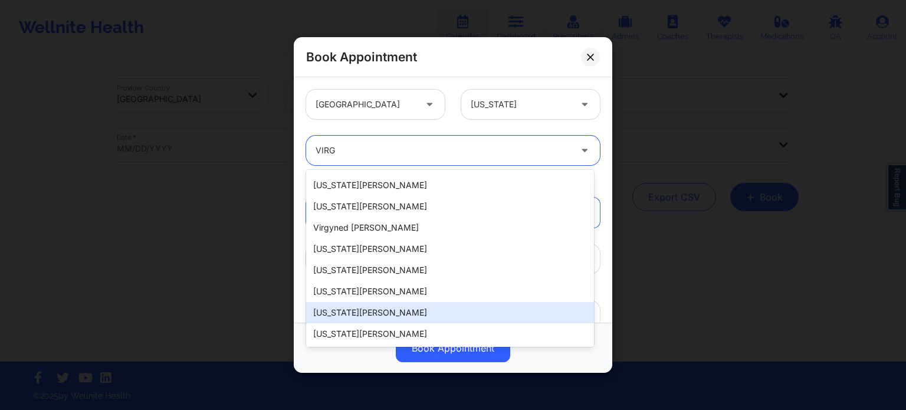
click at [406, 311] on div "[US_STATE][PERSON_NAME]" at bounding box center [450, 312] width 288 height 21
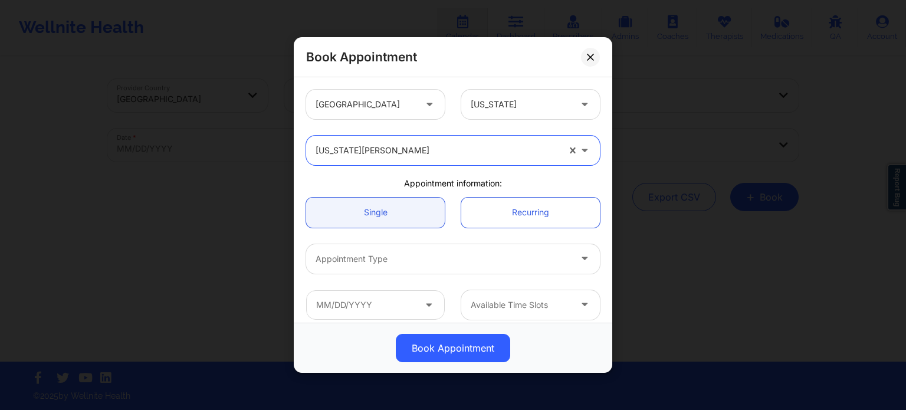
click at [432, 264] on div at bounding box center [443, 259] width 255 height 14
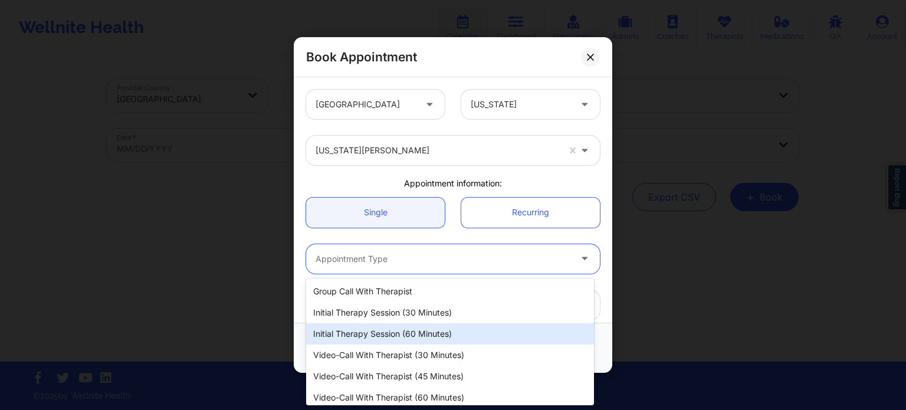
click at [413, 333] on div "Initial Therapy Session (60 minutes)" at bounding box center [450, 333] width 288 height 21
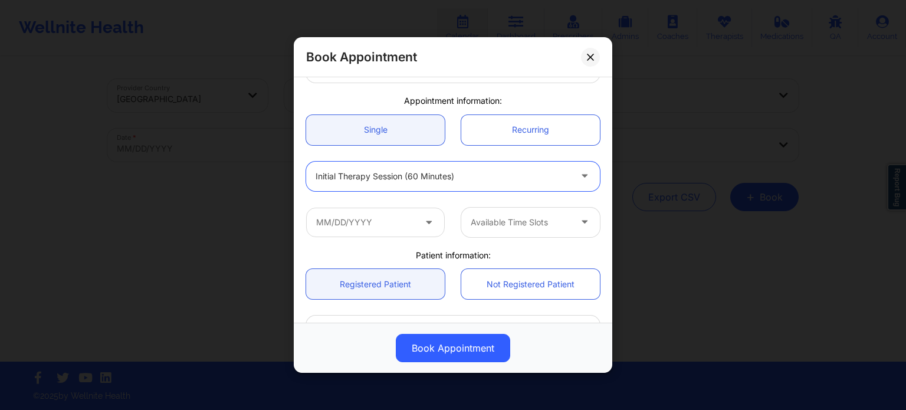
scroll to position [177, 0]
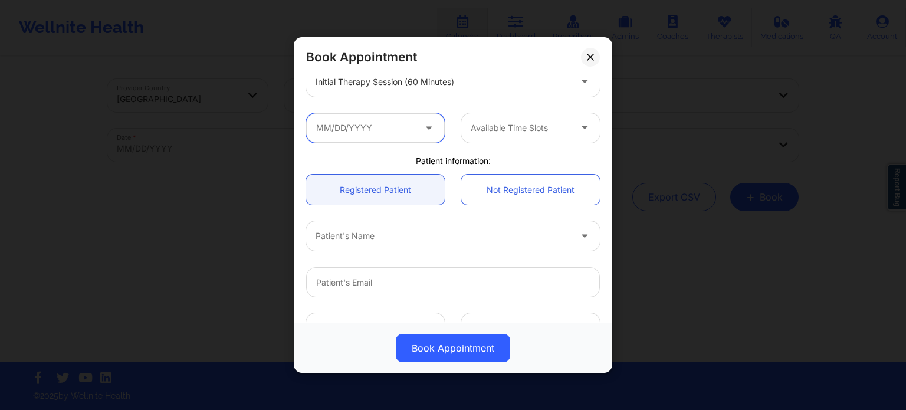
click at [363, 123] on input "text" at bounding box center [375, 127] width 139 height 29
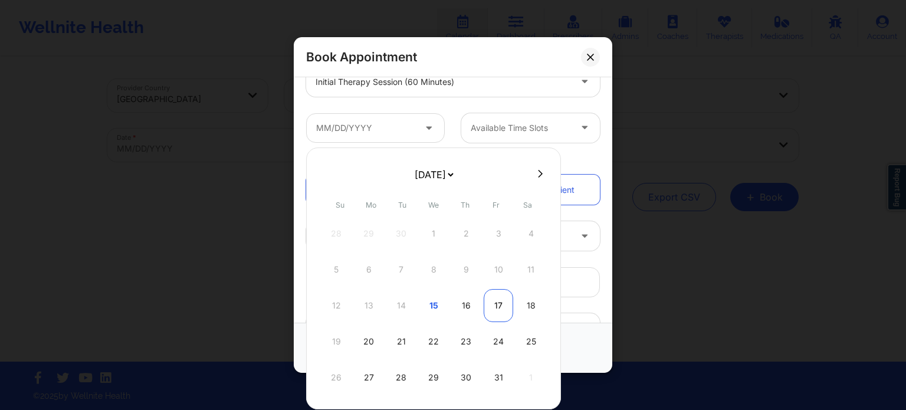
click at [496, 307] on div "17" at bounding box center [498, 305] width 29 height 33
type input "[DATE]"
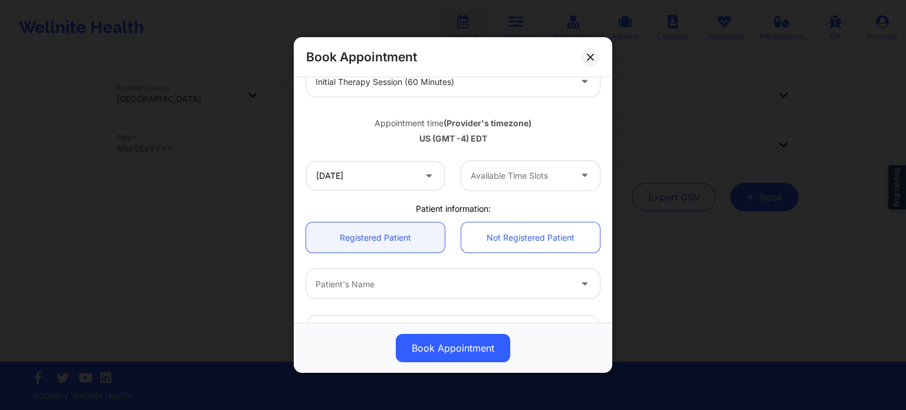
click at [523, 178] on div at bounding box center [521, 176] width 100 height 14
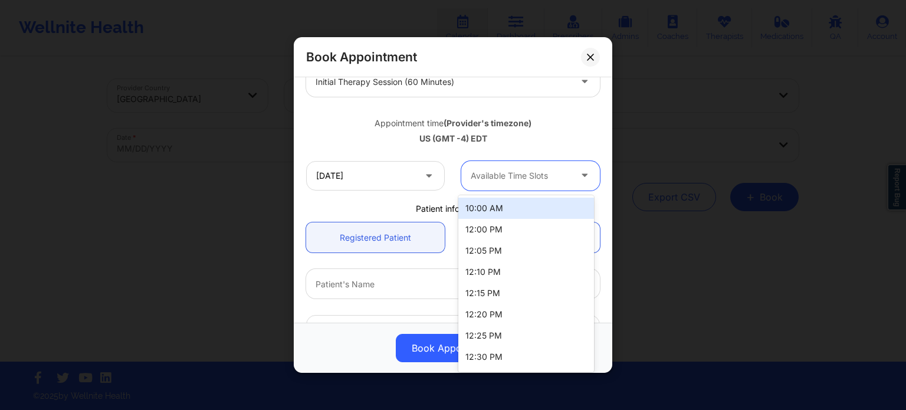
click at [517, 205] on div "10:00 AM" at bounding box center [526, 208] width 136 height 21
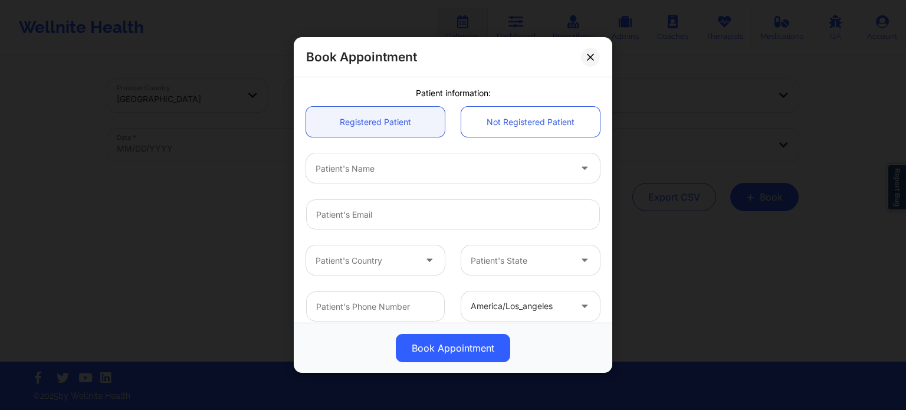
scroll to position [295, 0]
click at [505, 106] on link "Not Registered Patient" at bounding box center [530, 119] width 139 height 30
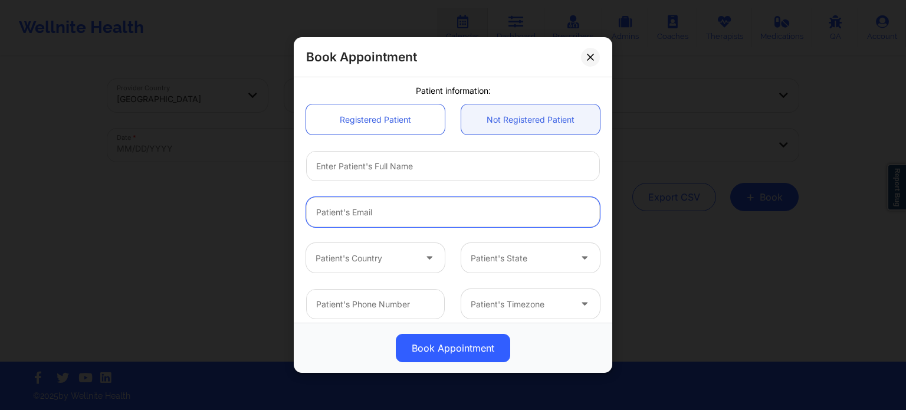
click at [409, 219] on input "Patient Email" at bounding box center [453, 212] width 294 height 30
paste input "[EMAIL_ADDRESS][DOMAIN_NAME]"
type input "[EMAIL_ADDRESS][DOMAIN_NAME]"
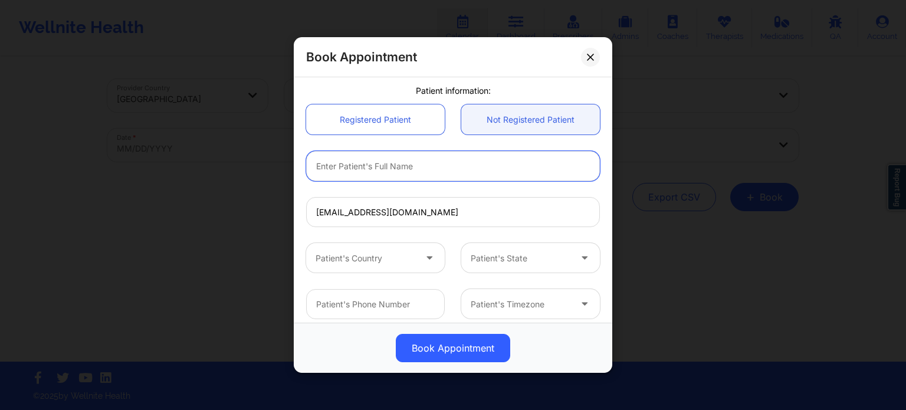
click at [415, 165] on input "text" at bounding box center [453, 166] width 294 height 30
type input "c"
type input "[PERSON_NAME]"
click at [363, 256] on div at bounding box center [366, 258] width 100 height 14
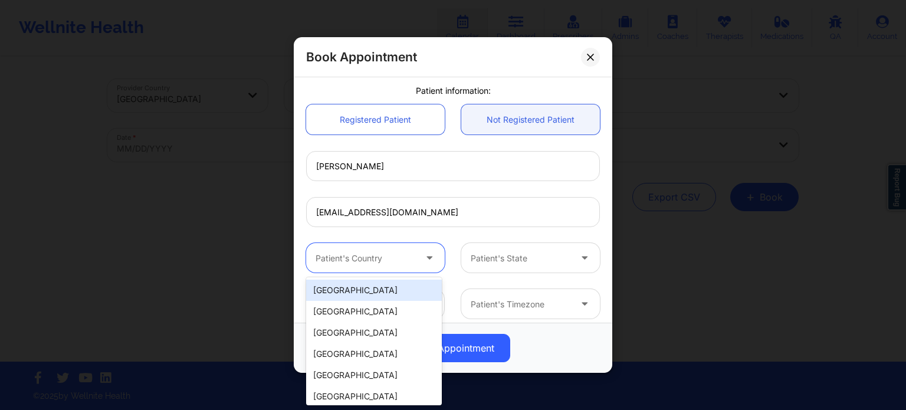
click at [363, 285] on div "[GEOGRAPHIC_DATA]" at bounding box center [374, 290] width 136 height 21
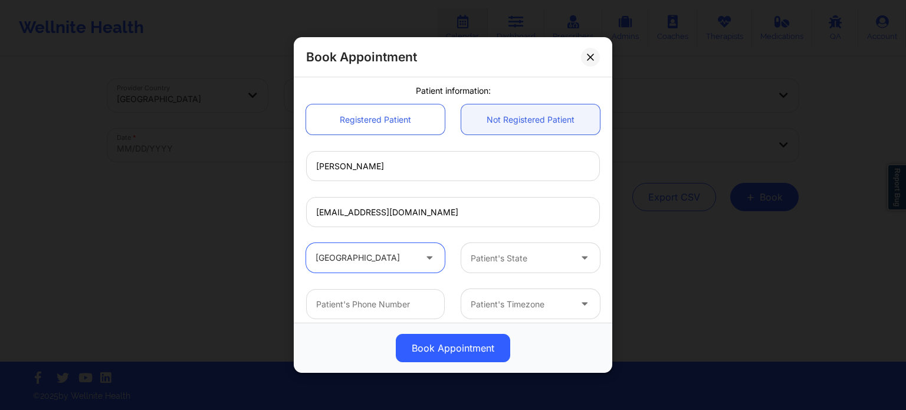
click at [503, 266] on div "Patient's State" at bounding box center [516, 257] width 110 height 29
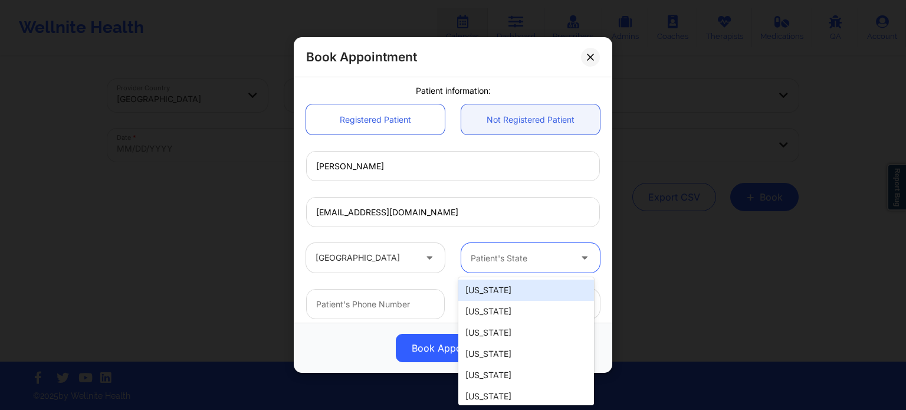
type input "f"
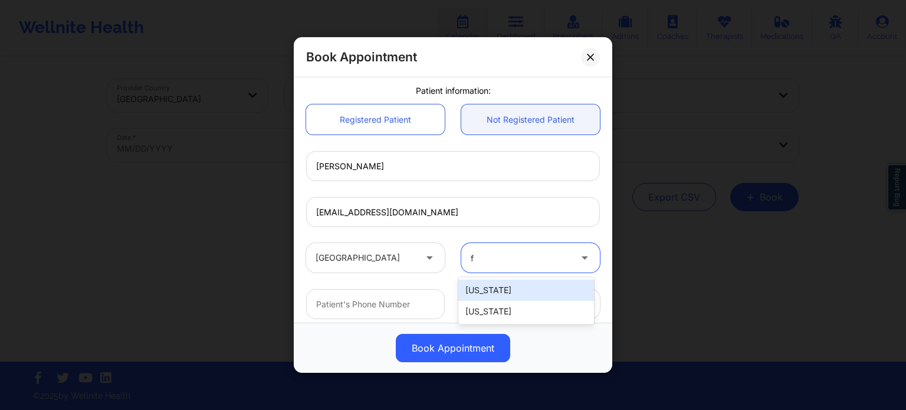
click at [500, 308] on div "[US_STATE]" at bounding box center [526, 311] width 136 height 21
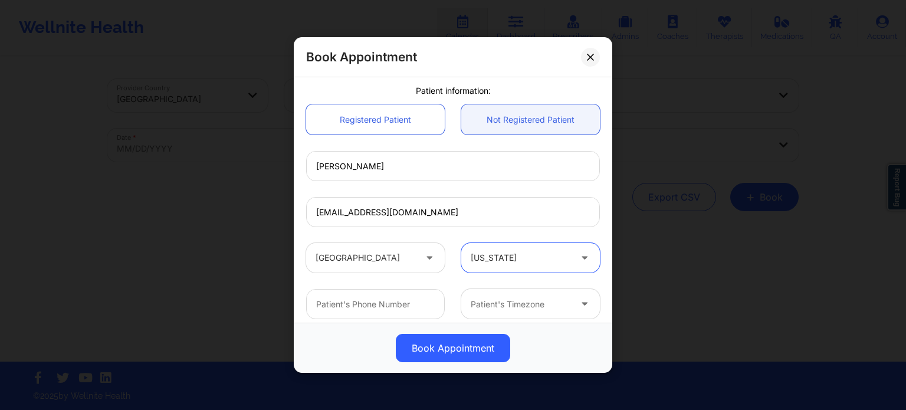
scroll to position [303, 0]
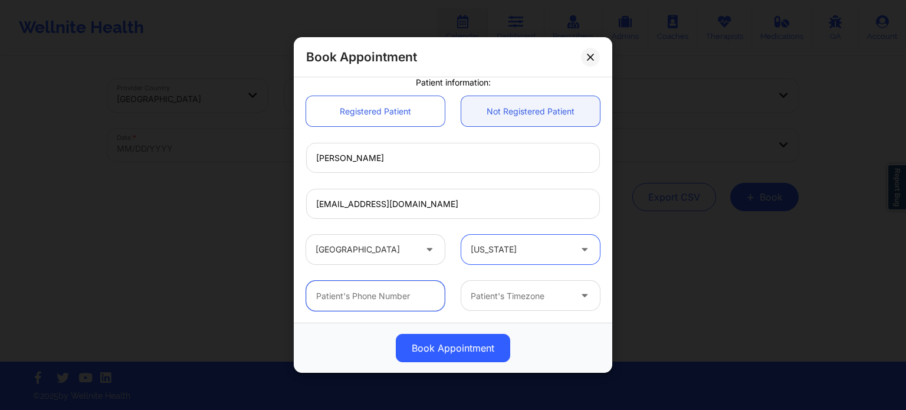
click at [396, 293] on input "text" at bounding box center [375, 296] width 139 height 30
paste input "[PHONE_NUMBER]"
type input "[PHONE_NUMBER]"
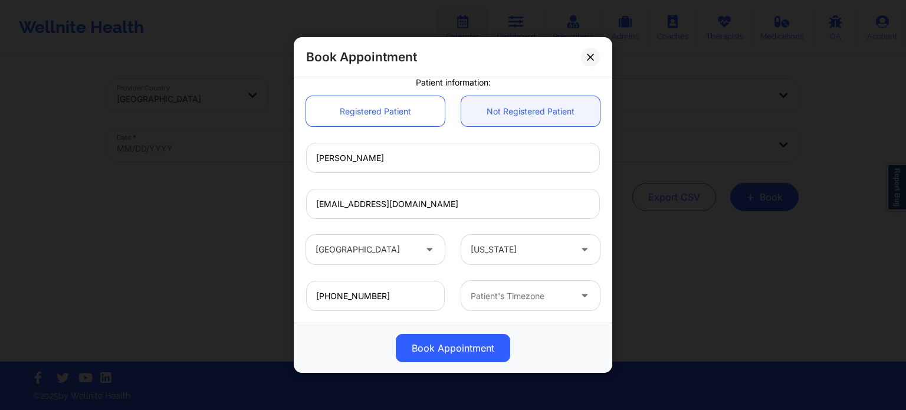
click at [490, 304] on div "Patient's Timezone" at bounding box center [516, 295] width 110 height 29
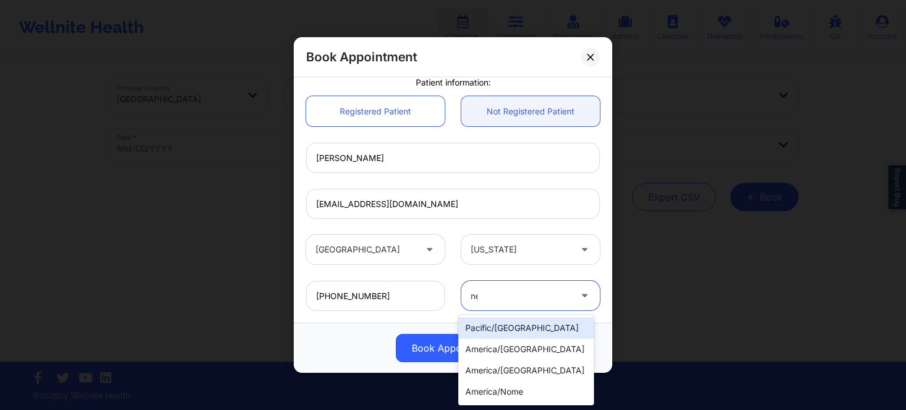
type input "new"
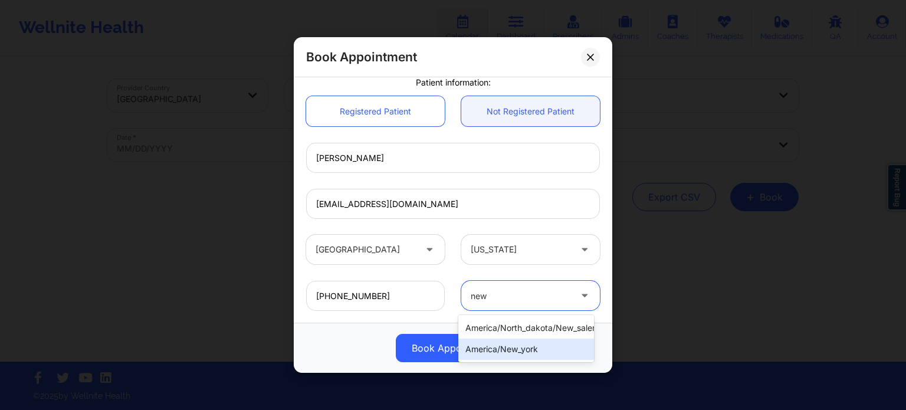
click at [509, 352] on div "america/new_york" at bounding box center [526, 349] width 136 height 21
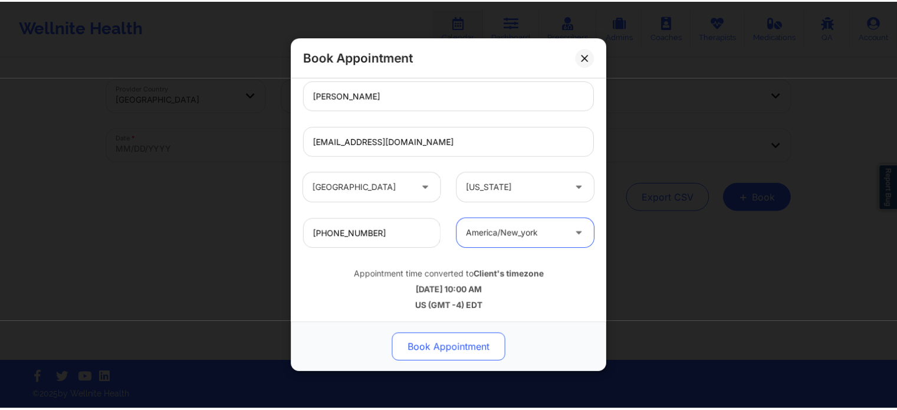
scroll to position [367, 0]
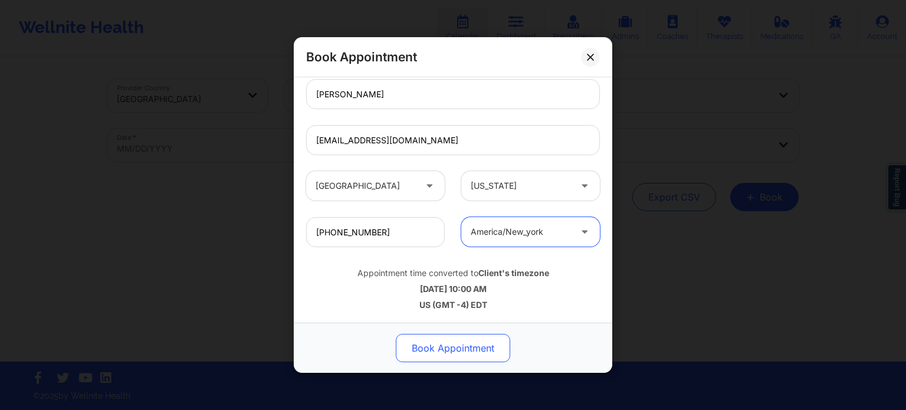
click at [440, 356] on button "Book Appointment" at bounding box center [453, 348] width 114 height 28
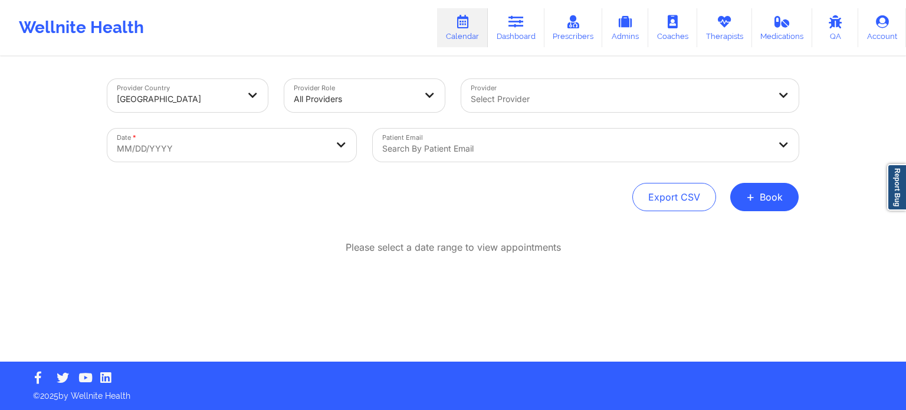
click at [513, 45] on link "Dashboard" at bounding box center [516, 27] width 57 height 39
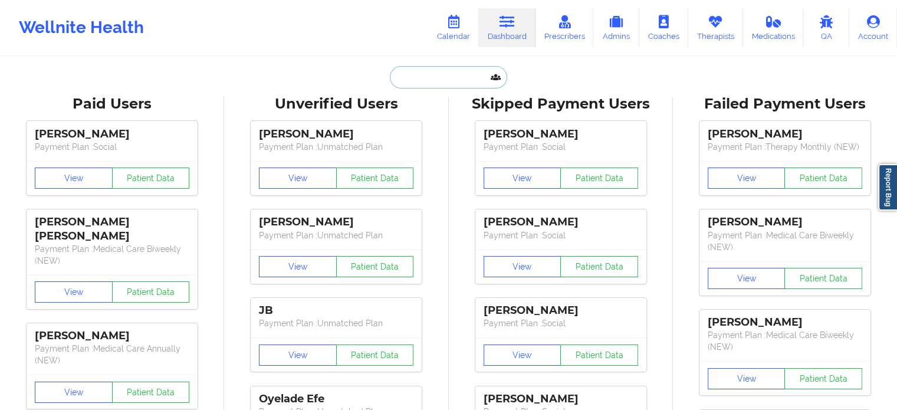
click at [452, 78] on input "text" at bounding box center [448, 77] width 117 height 22
paste input "[EMAIL_ADDRESS][DOMAIN_NAME]"
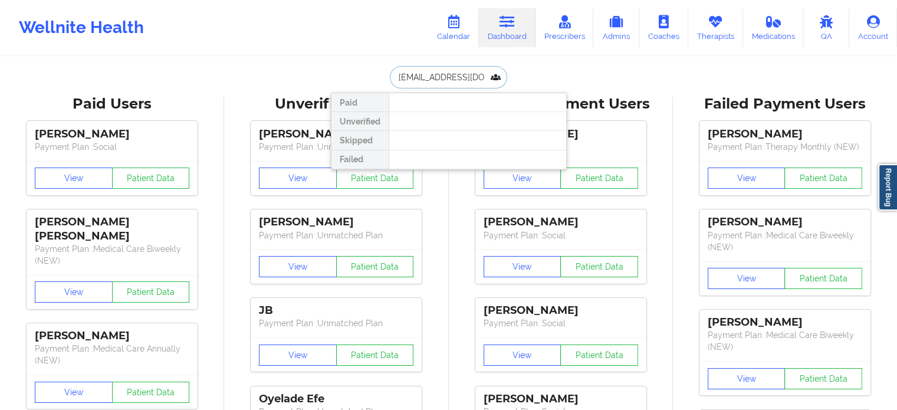
click at [451, 74] on input "[EMAIL_ADDRESS][DOMAIN_NAME]" at bounding box center [448, 77] width 117 height 22
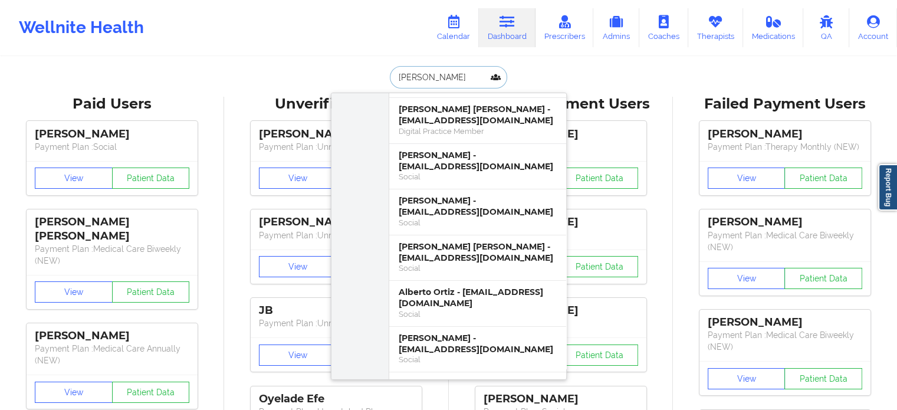
scroll to position [311, 0]
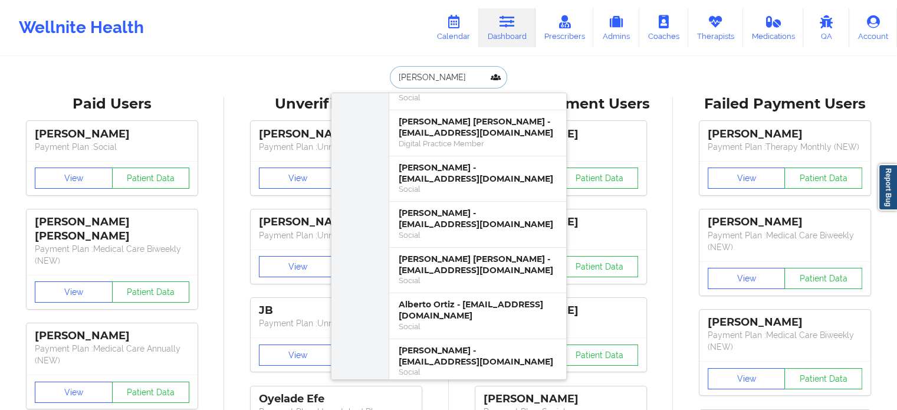
type input "[PERSON_NAME]"
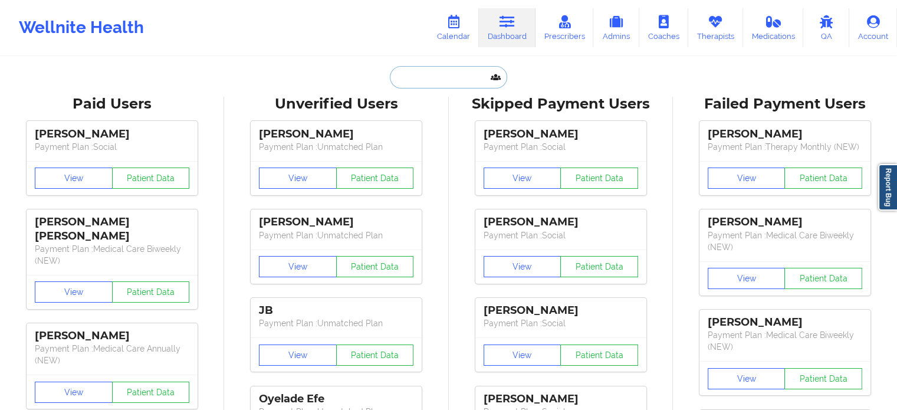
click at [430, 82] on input "text" at bounding box center [448, 77] width 117 height 22
paste input "[EMAIL_ADDRESS][DOMAIN_NAME]"
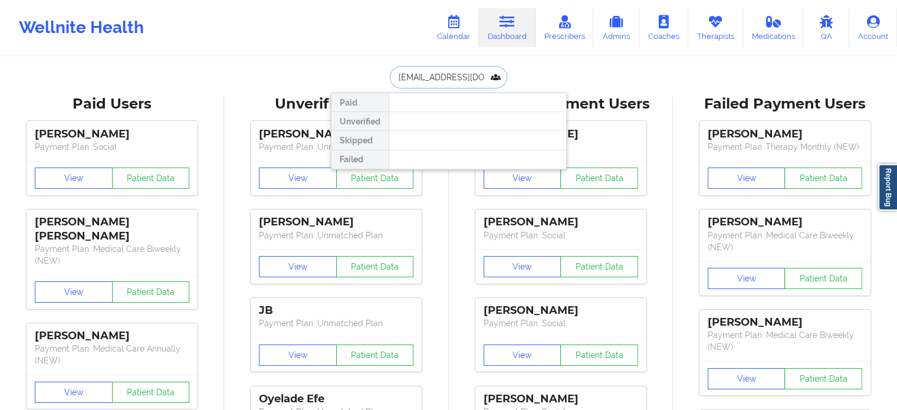
drag, startPoint x: 486, startPoint y: 75, endPoint x: 349, endPoint y: 78, distance: 136.9
click at [349, 78] on div "CLAMAPIPE@GMAIL.COM Paid Unverified Skipped Failed" at bounding box center [449, 77] width 236 height 22
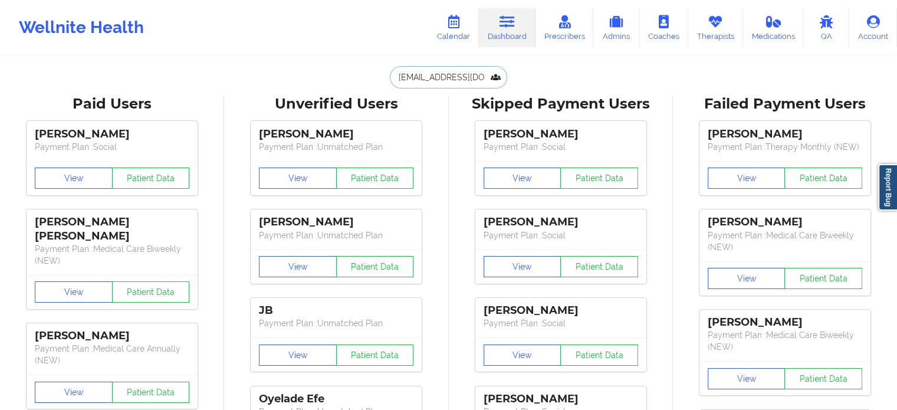
type input "[EMAIL_ADDRESS][DOMAIN_NAME]"
click at [511, 30] on link "Dashboard" at bounding box center [507, 27] width 57 height 39
click at [457, 31] on link "Calendar" at bounding box center [453, 27] width 51 height 39
